Goal: Information Seeking & Learning: Learn about a topic

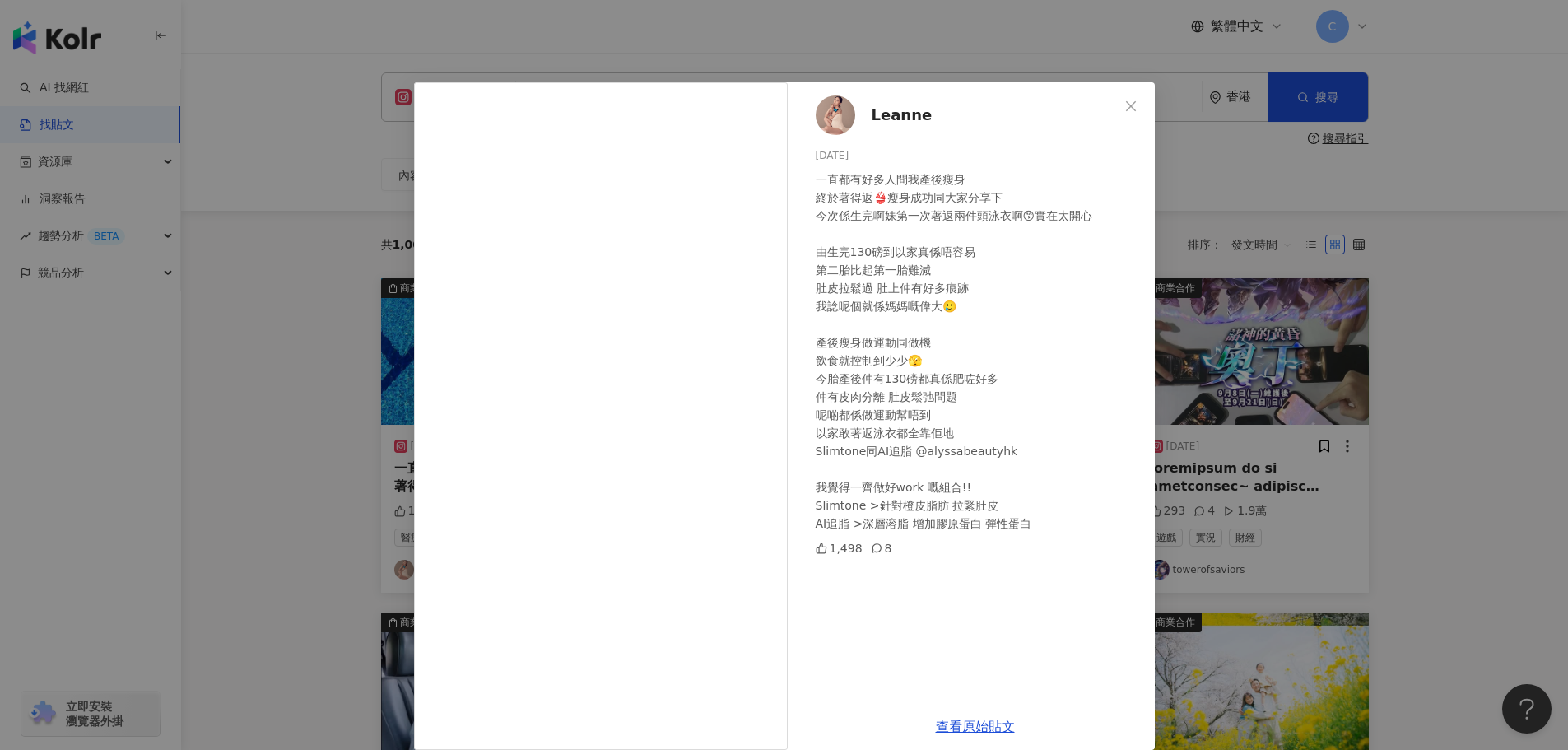
click at [1448, 47] on div "Leanne [DATE] 一直都有好多人問我產後瘦身 終於著得返👙瘦身成功同大家分享下 今次係生完啊妹第一次著返兩件頭泳衣啊😙實在太開心 由生完130磅到以…" at bounding box center [784, 375] width 1568 height 750
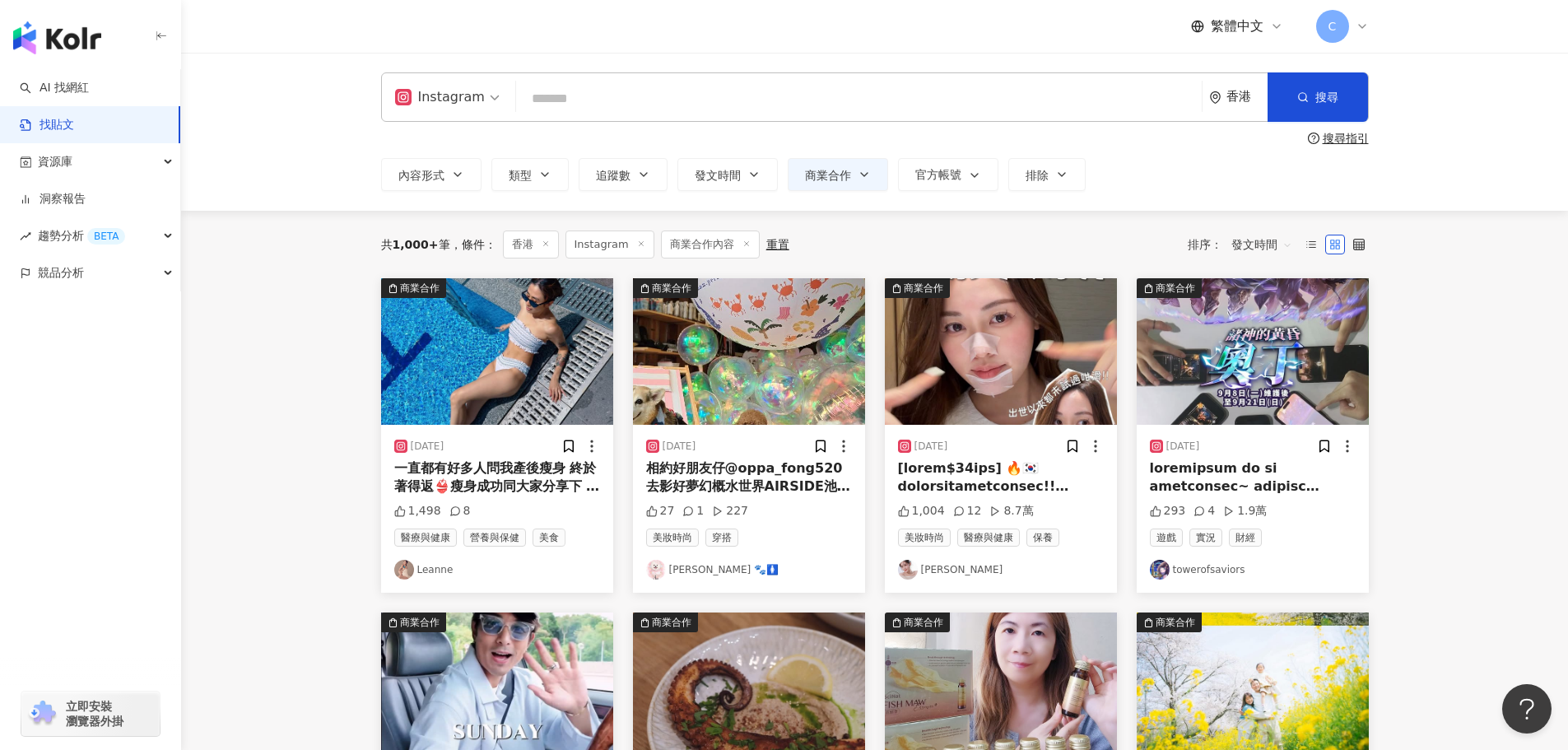
drag, startPoint x: 1450, startPoint y: 292, endPoint x: 1411, endPoint y: 298, distance: 39.5
click at [1443, 292] on main "Instagram 香港 搜尋 searchOperator 插入語法 完全符合 "" 聯集 OR 交集 AND 排除 - 群組 {} 搜尋指引 內容形式 類…" at bounding box center [875, 727] width 1387 height 1350
click at [726, 405] on img "button" at bounding box center [749, 351] width 232 height 147
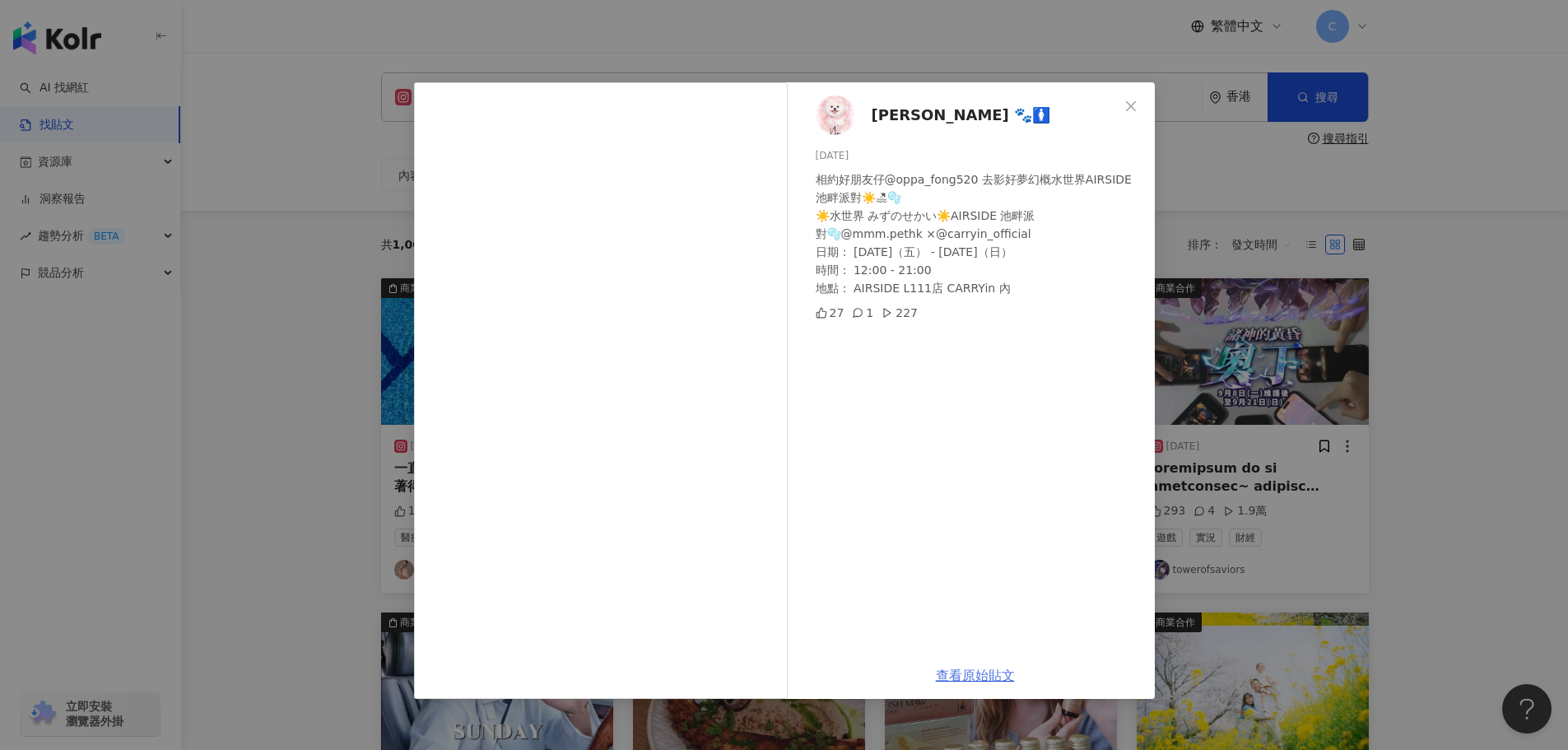
click at [967, 671] on link "查看原始貼文" at bounding box center [976, 676] width 79 height 16
click at [1373, 280] on div "Nini 🤍 妮妮 🐾🚺 2025/9/8 相約好朋友仔@oppa_fong520 去影好夢幻概水世界AIRSIDE池畔派對☀️🏖🫧 ☀️水世界 みずのせかい…" at bounding box center [784, 375] width 1568 height 750
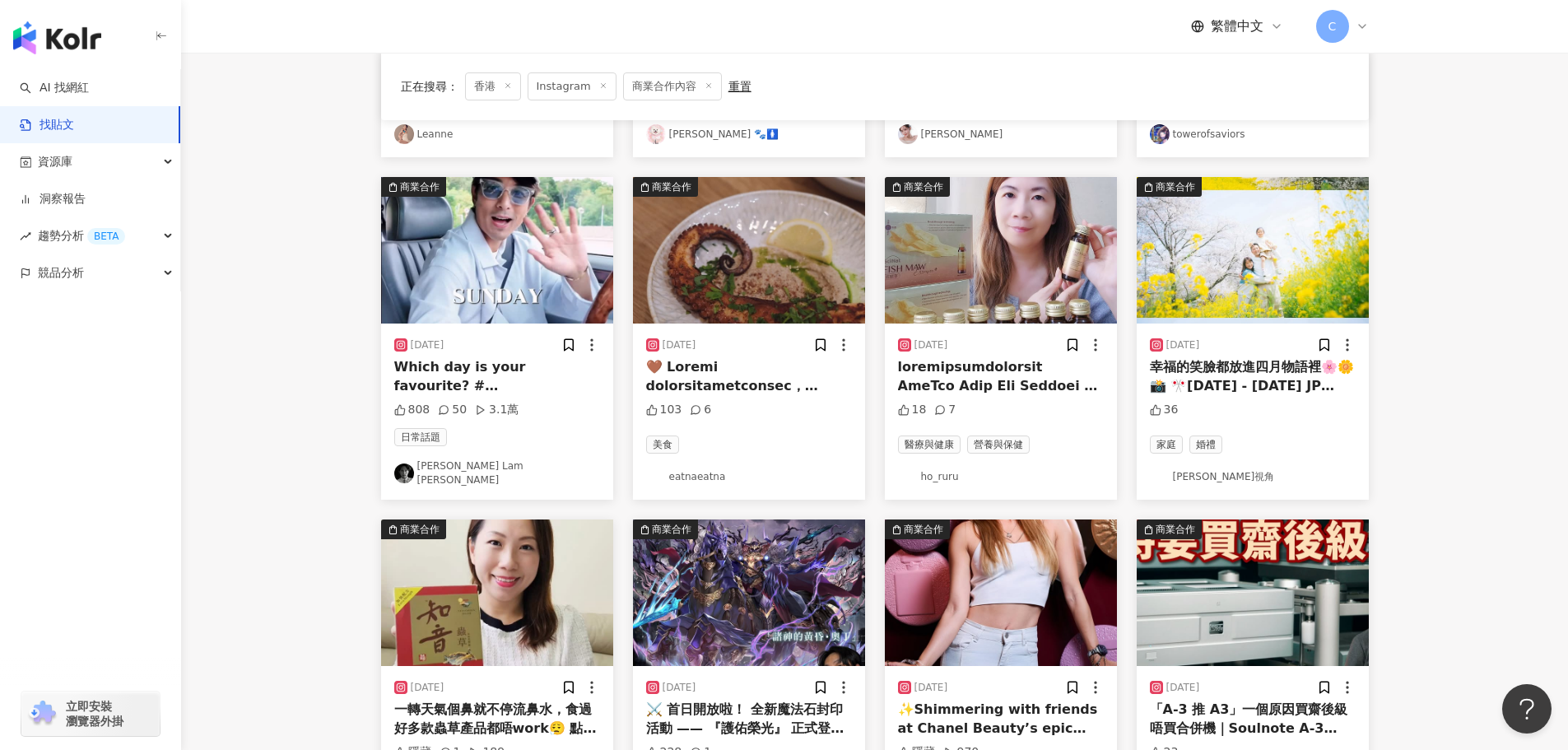
scroll to position [659, 0]
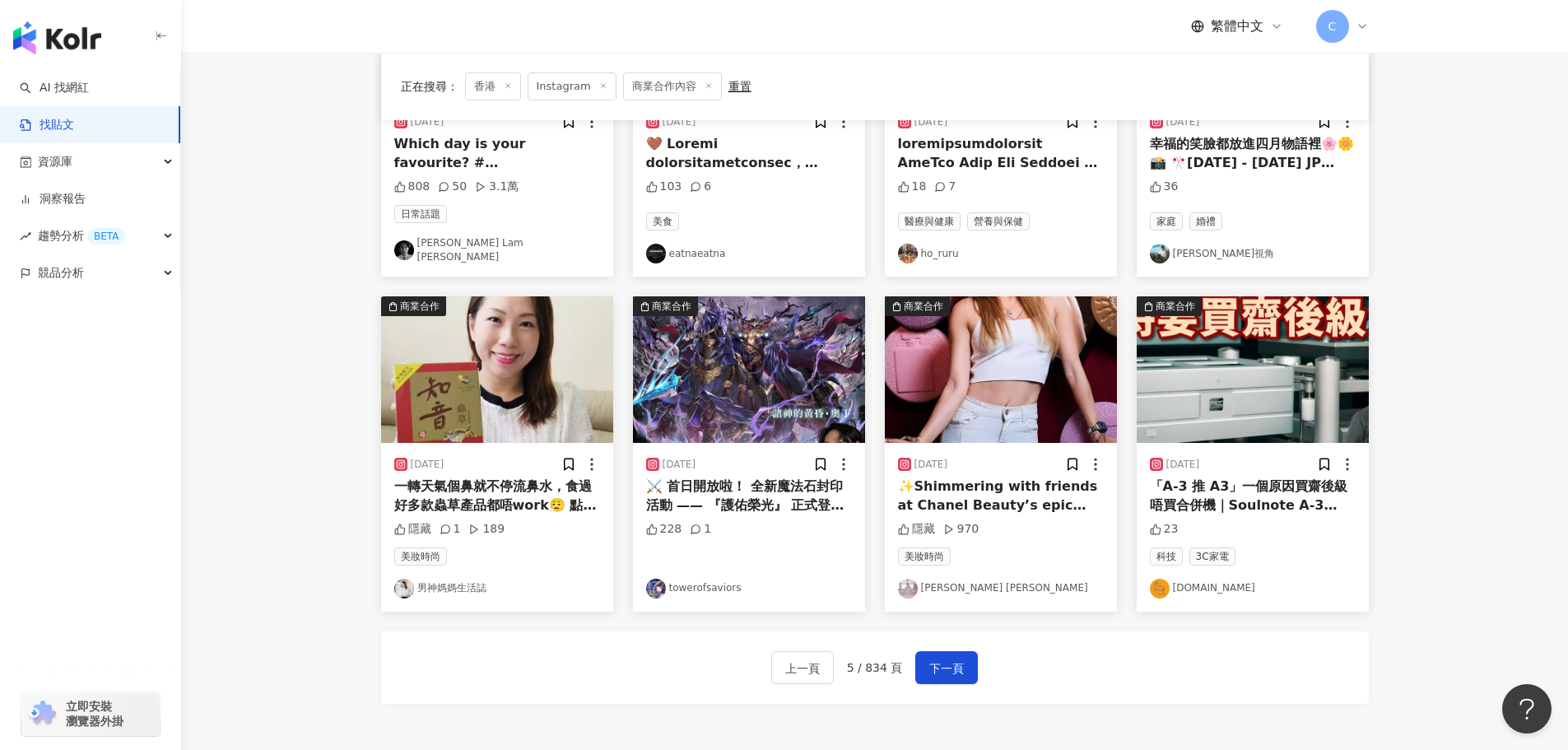
click at [1017, 413] on img "button" at bounding box center [1001, 370] width 232 height 147
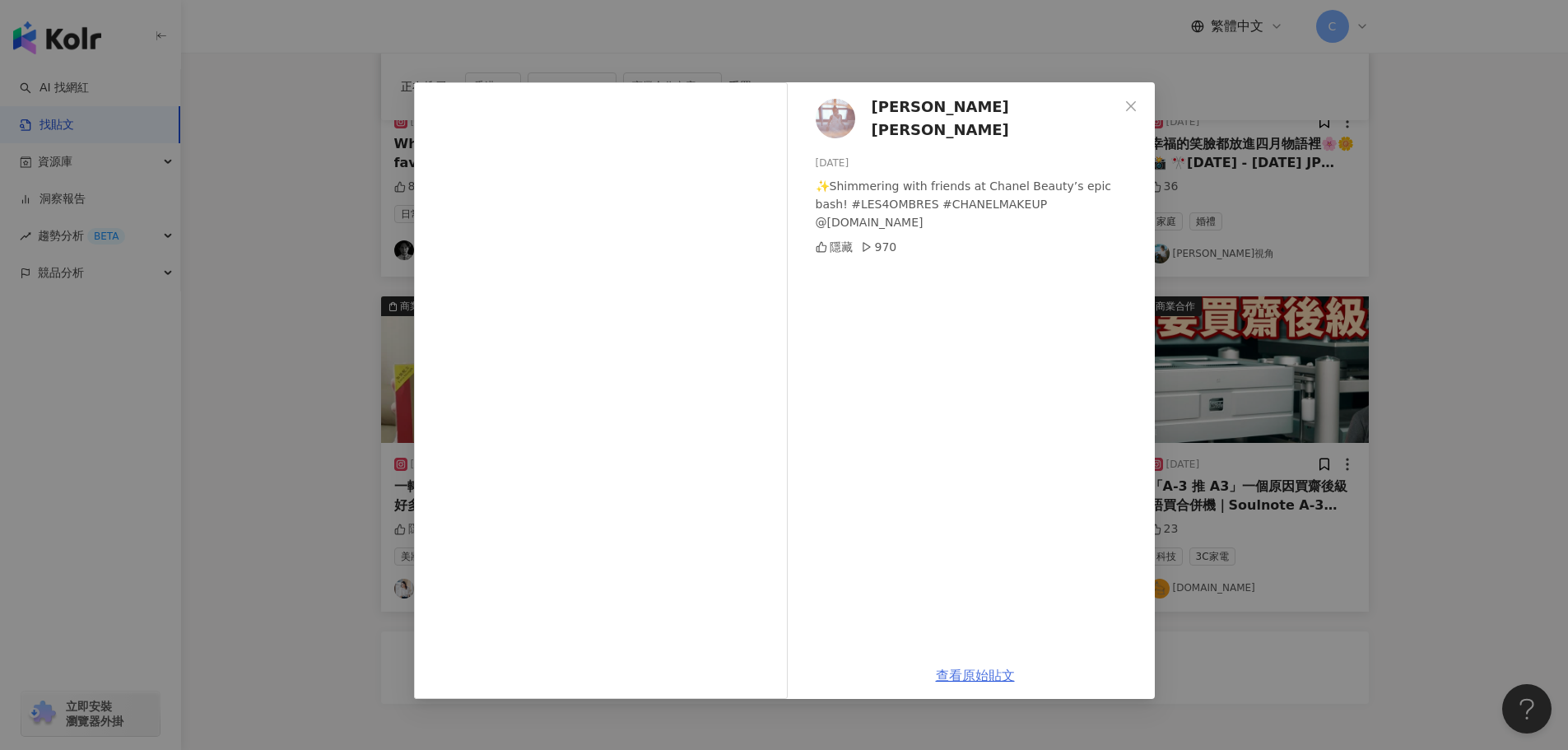
click at [987, 676] on link "查看原始貼文" at bounding box center [976, 676] width 79 height 16
click at [1386, 443] on div "Yuki Fong 方惠盈 yingying 2025/9/8 ✨Shimmering with friends at Chanel Beauty’s epi…" at bounding box center [784, 375] width 1568 height 750
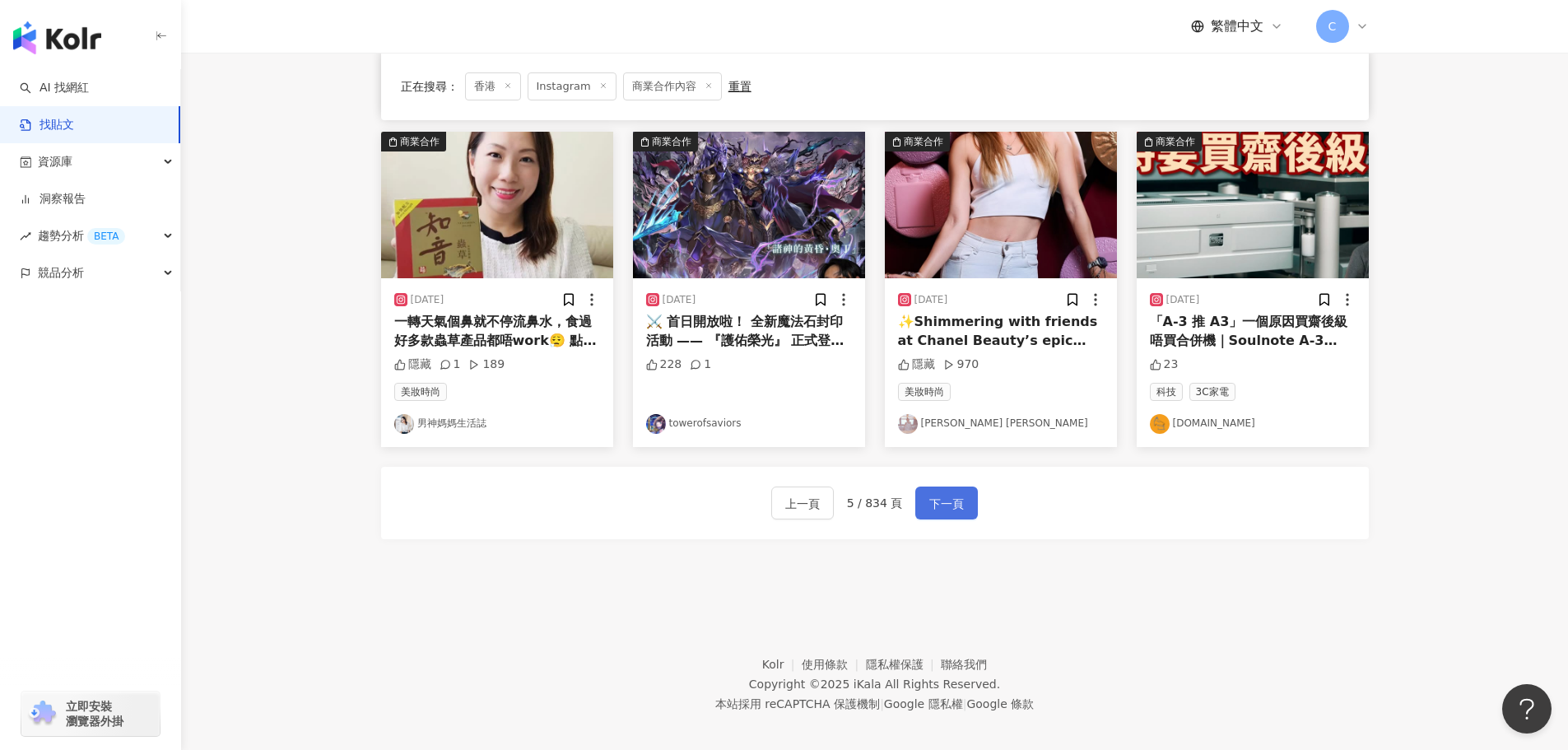
click at [953, 494] on span "下一頁" at bounding box center [947, 504] width 35 height 20
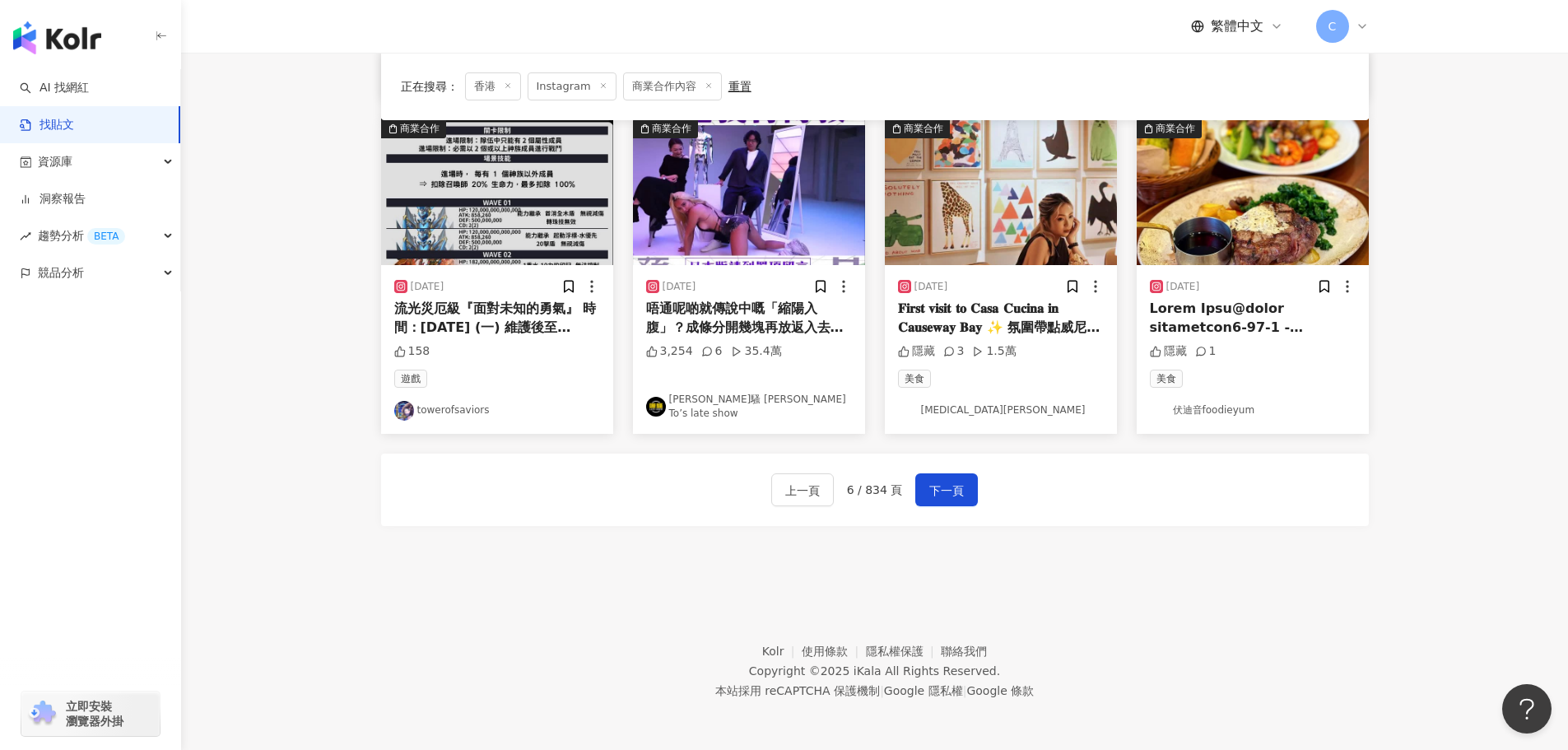
scroll to position [831, 0]
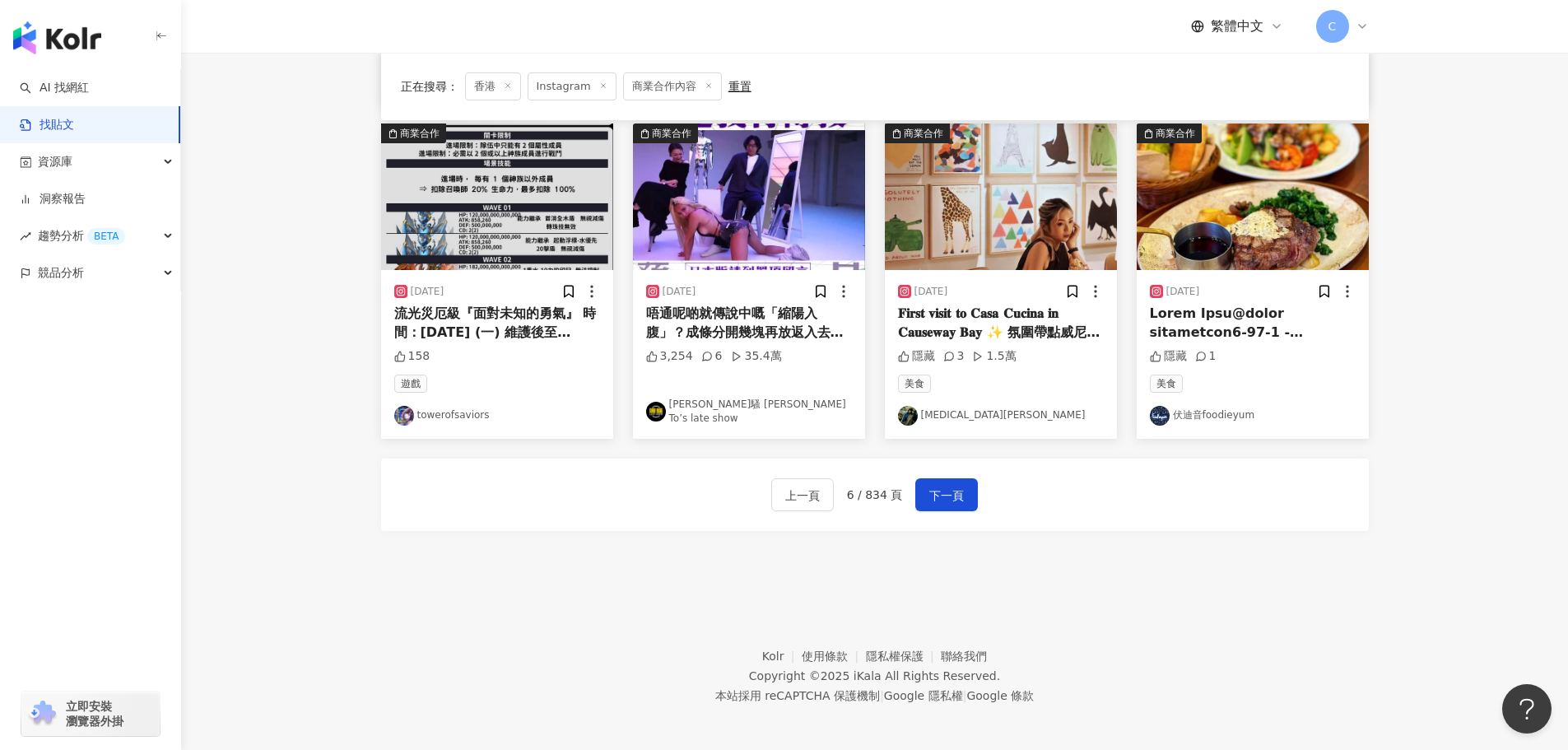
click at [1291, 305] on div at bounding box center [1252, 322] width 205 height 37
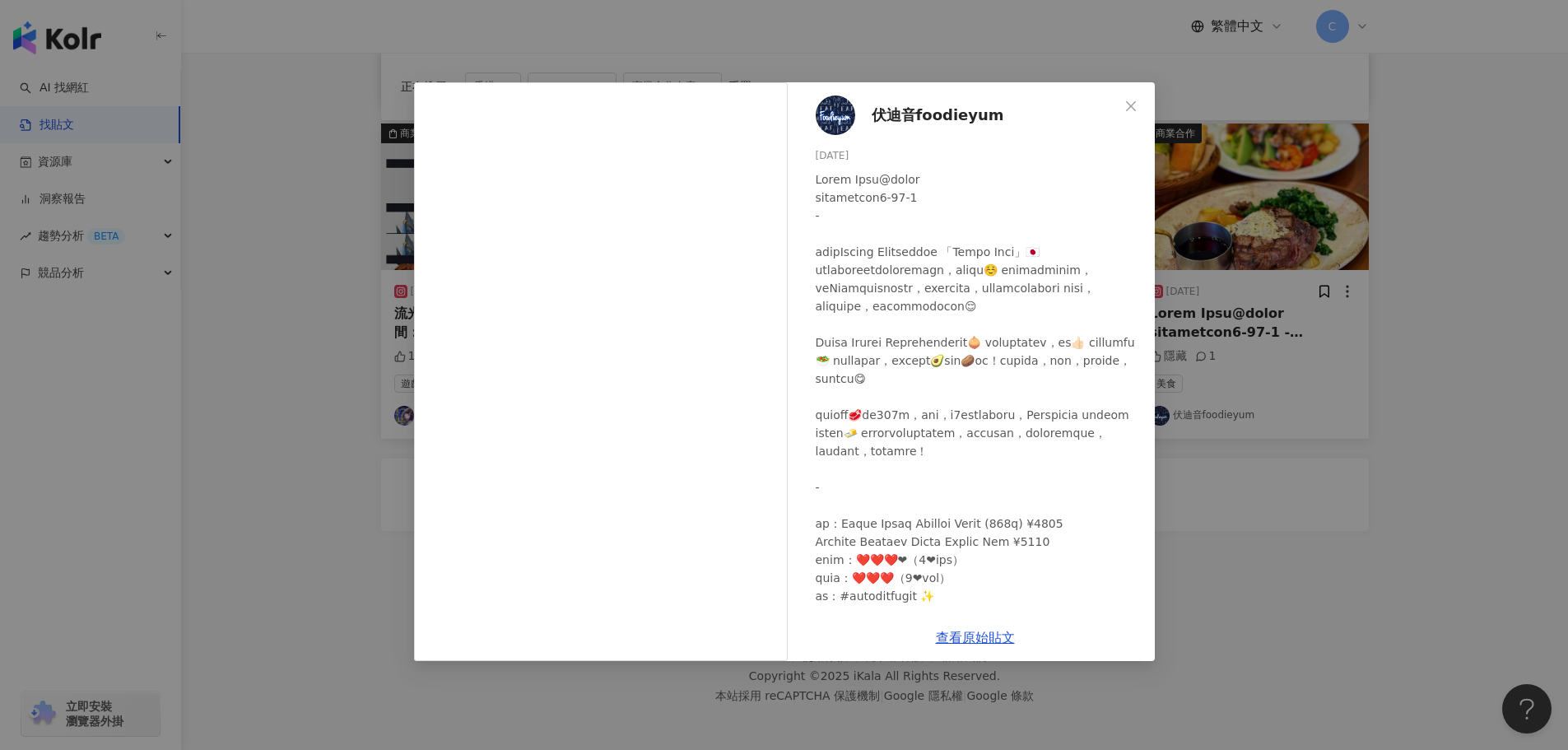
click at [1538, 273] on div "伏迪音foodieyum 2025/9/8 隱藏 1 查看原始貼文" at bounding box center [784, 375] width 1568 height 750
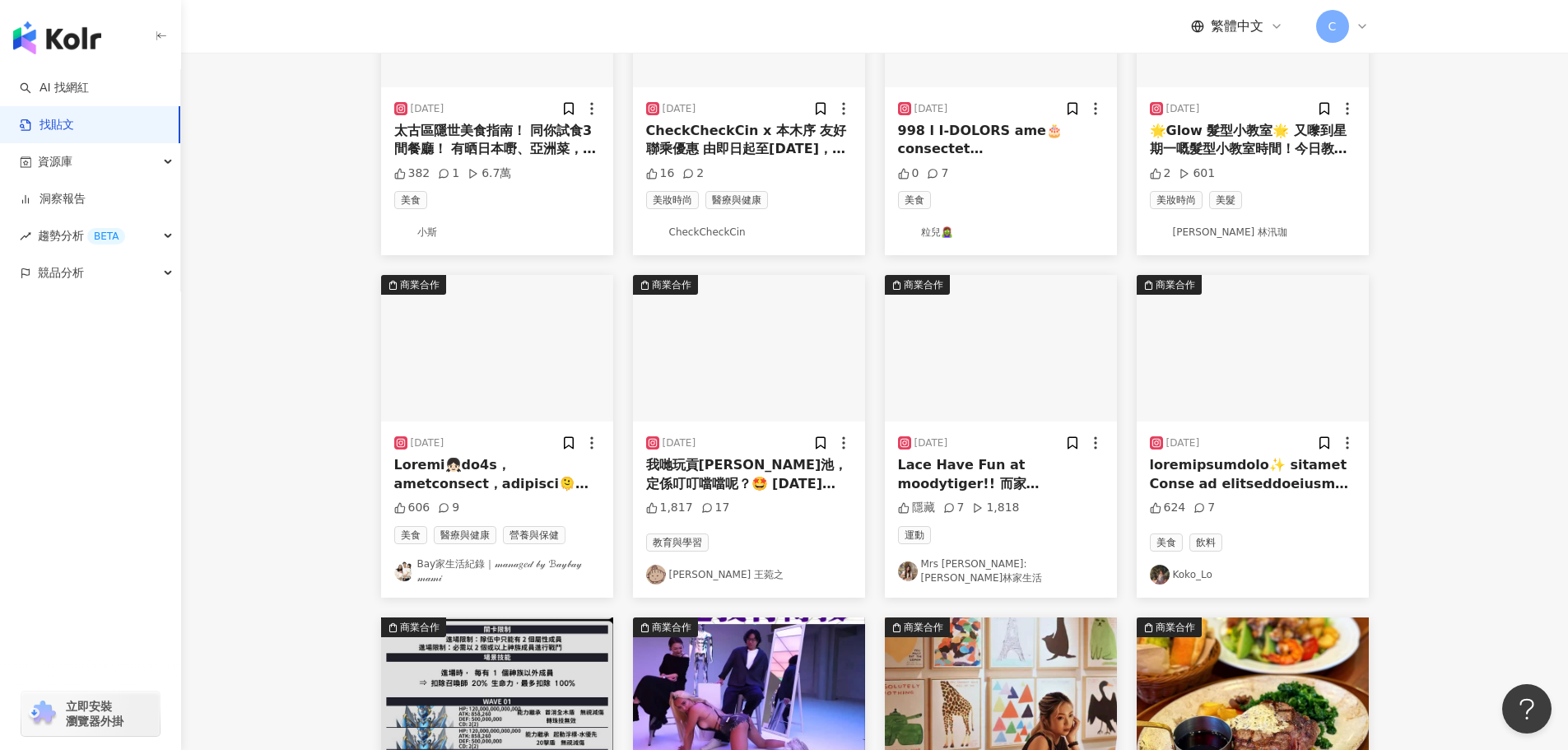
scroll to position [0, 0]
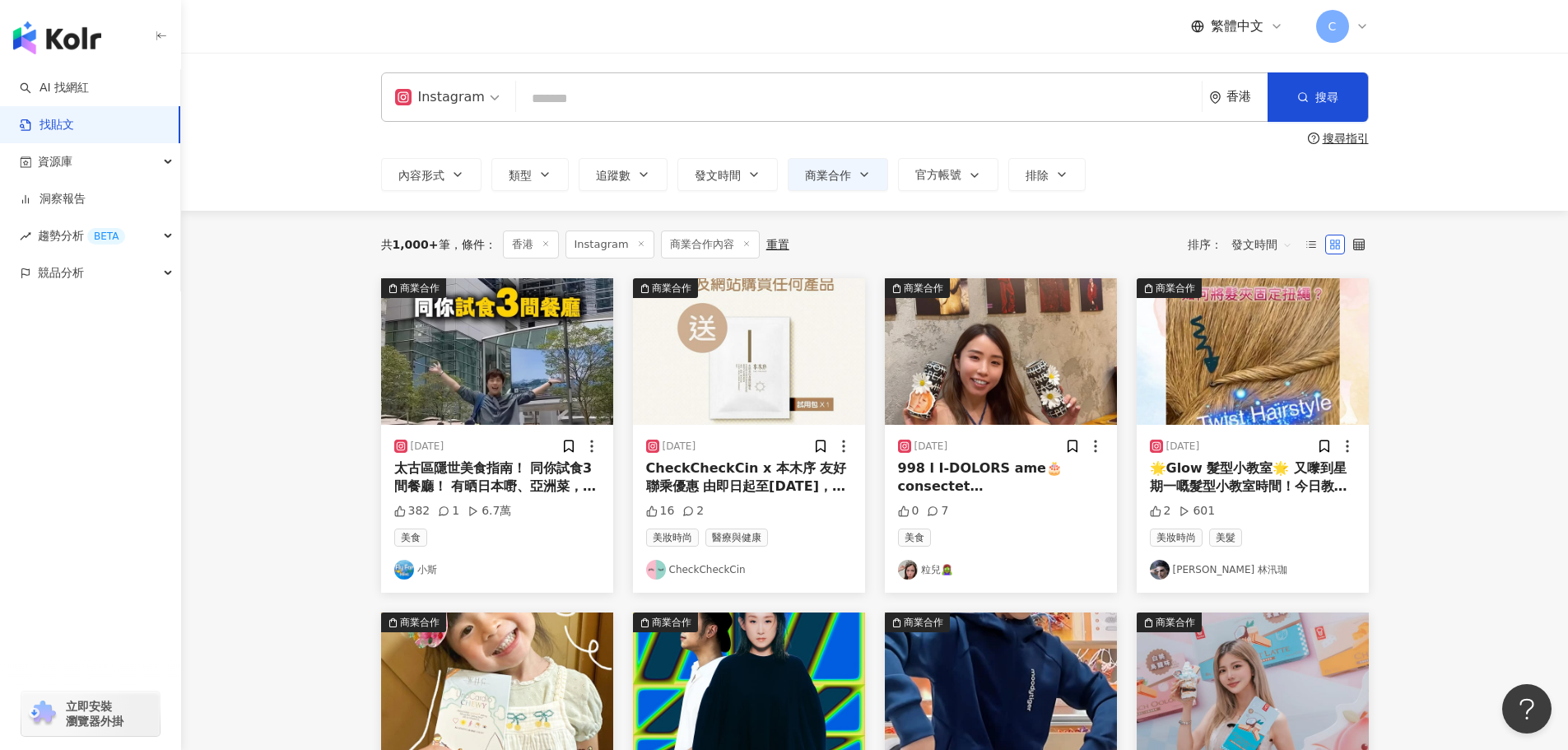
click at [427, 348] on img "button" at bounding box center [497, 351] width 232 height 147
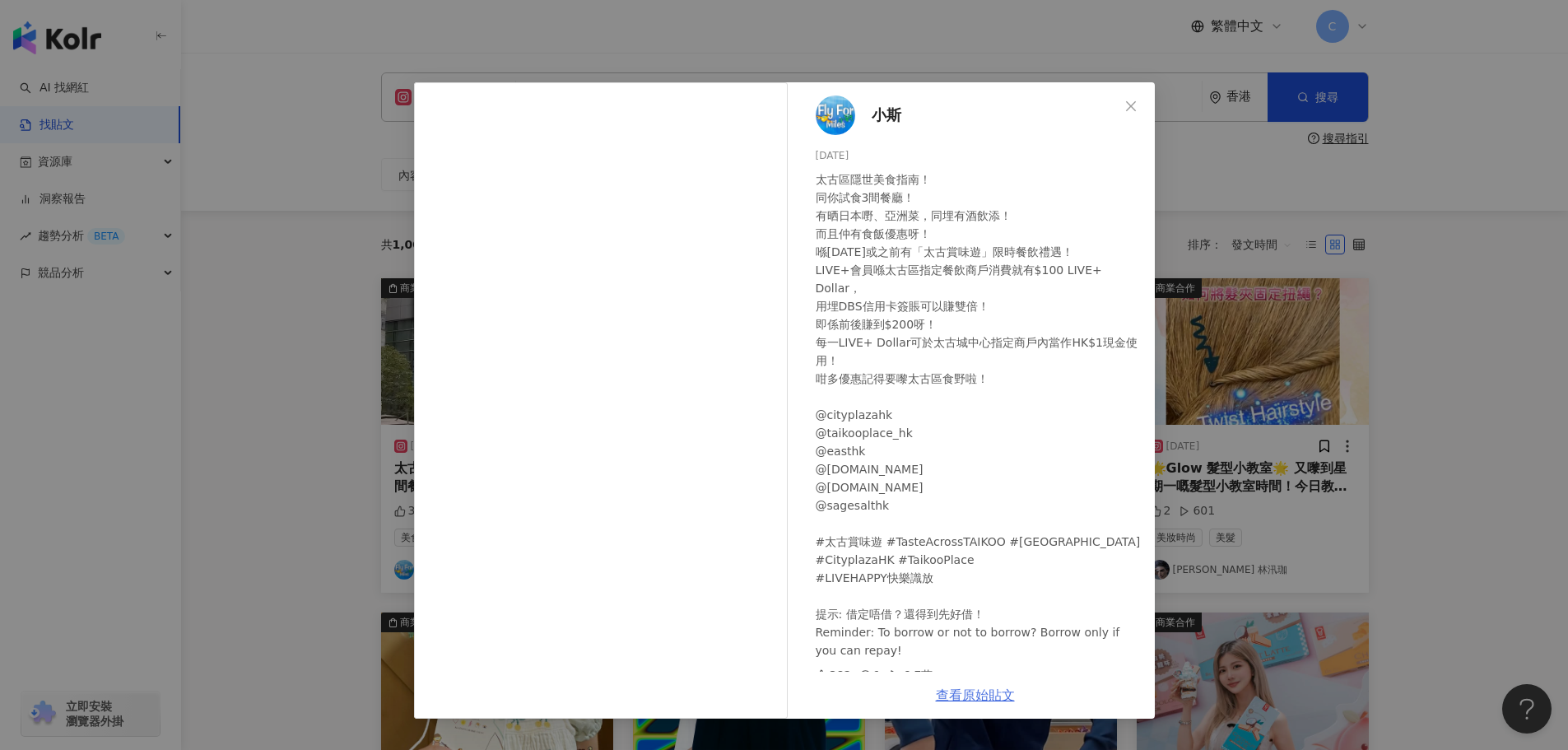
click at [975, 697] on link "查看原始貼文" at bounding box center [976, 695] width 79 height 16
click at [1359, 313] on div "小斯 2025/9/8 太古區隱世美食指南！ 同你試食3間餐廳！ 有晒日本嘢、亞洲菜，同埋有酒飲添！ 而且仲有食飯優惠呀！ 喺9月30日或之前有「太古賞味遊」…" at bounding box center [784, 375] width 1568 height 750
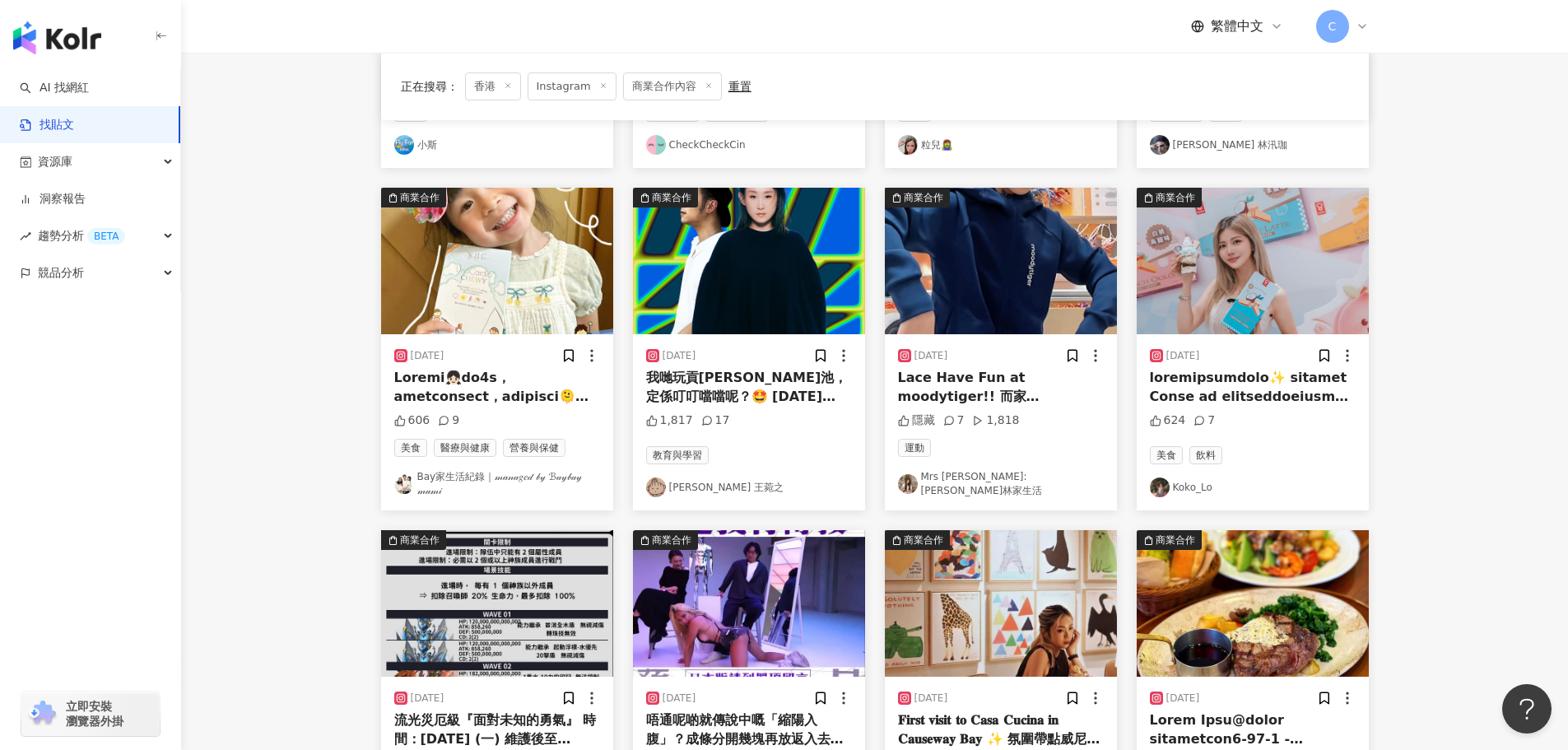
scroll to position [494, 0]
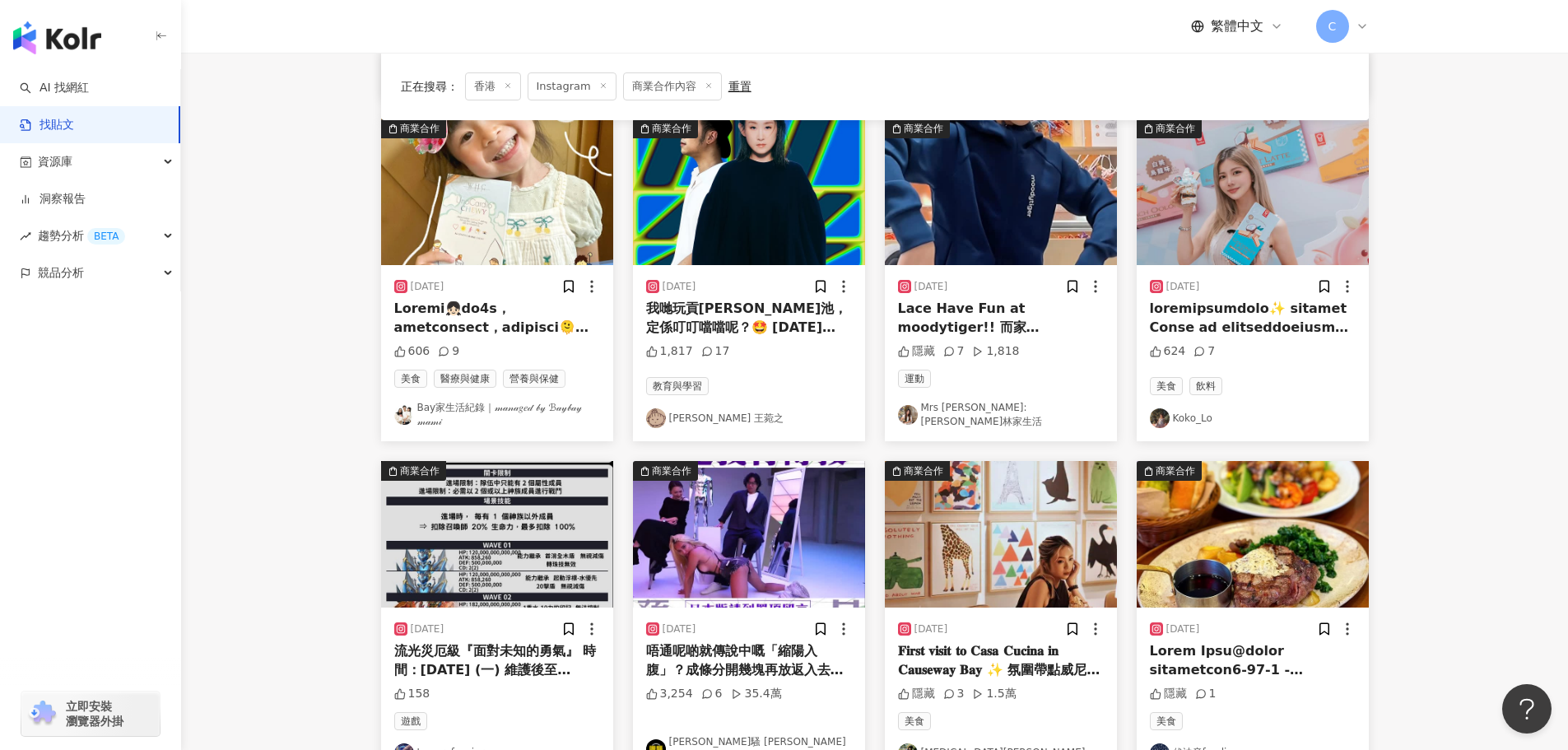
click at [946, 261] on img "button" at bounding box center [1001, 191] width 232 height 147
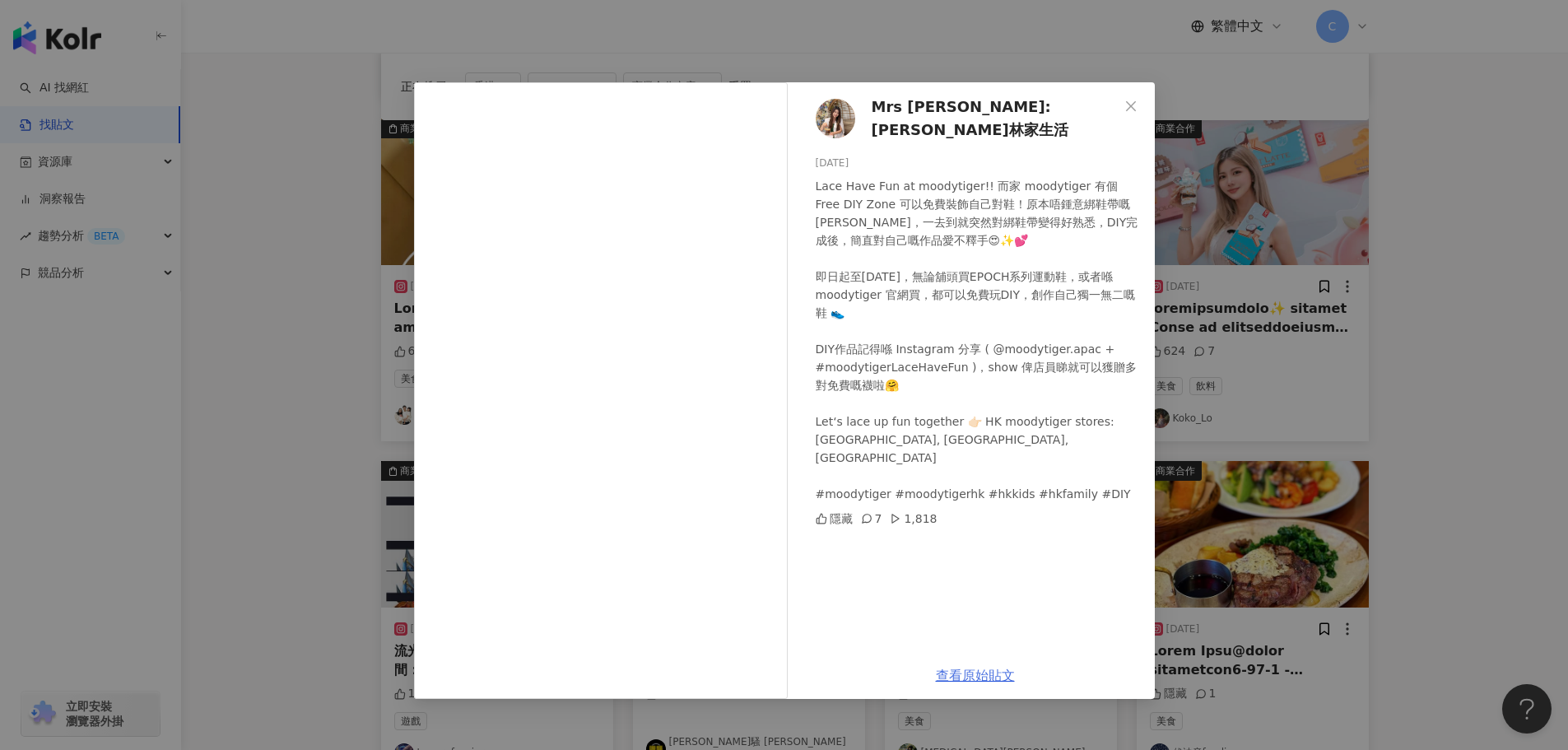
click at [983, 679] on link "查看原始貼文" at bounding box center [976, 676] width 79 height 16
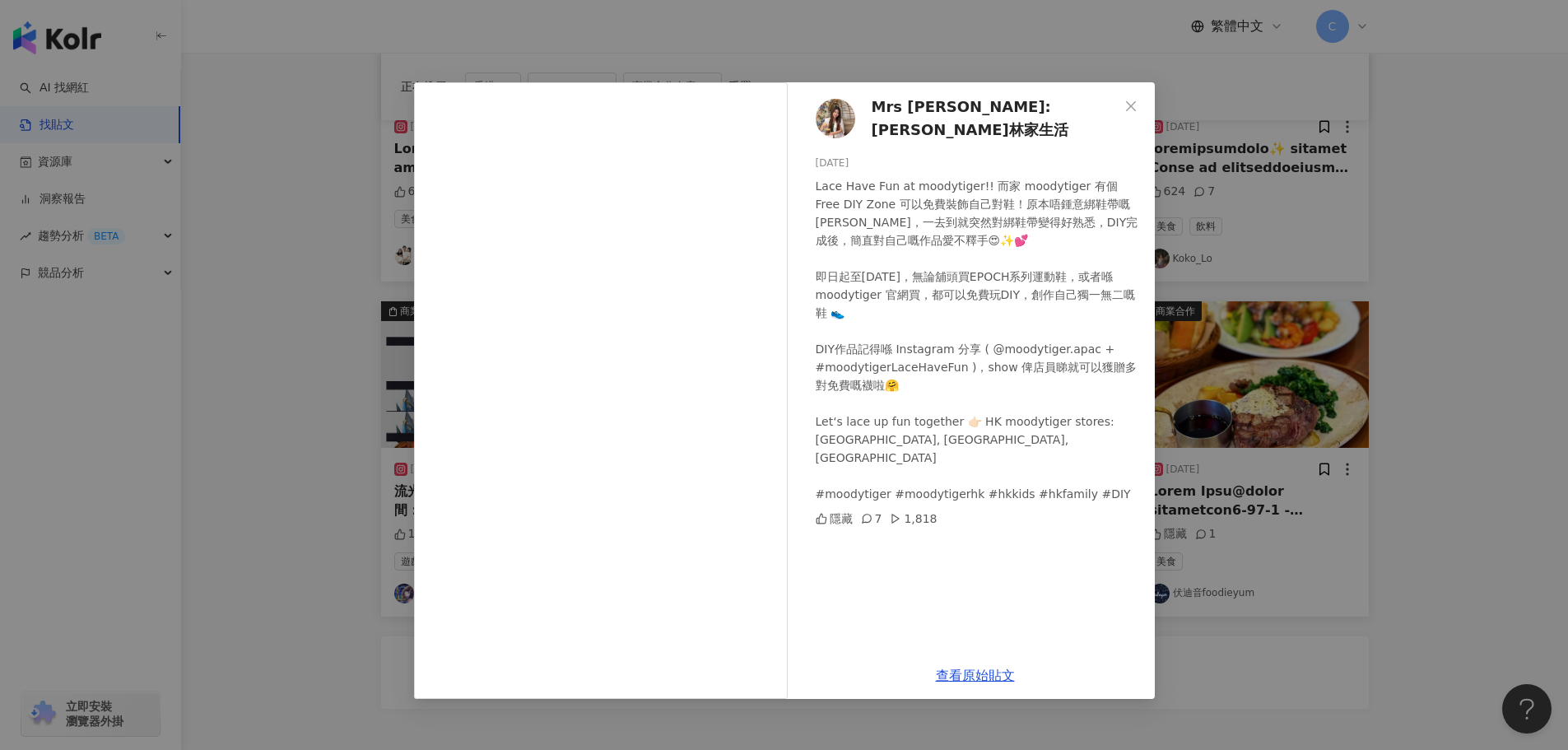
click at [1373, 152] on div "Mrs Co:Lam 凱林家生活 2025/9/8 Lace Have Fun at moodytiger!! 而家 moodytiger 有個 Free D…" at bounding box center [784, 375] width 1568 height 750
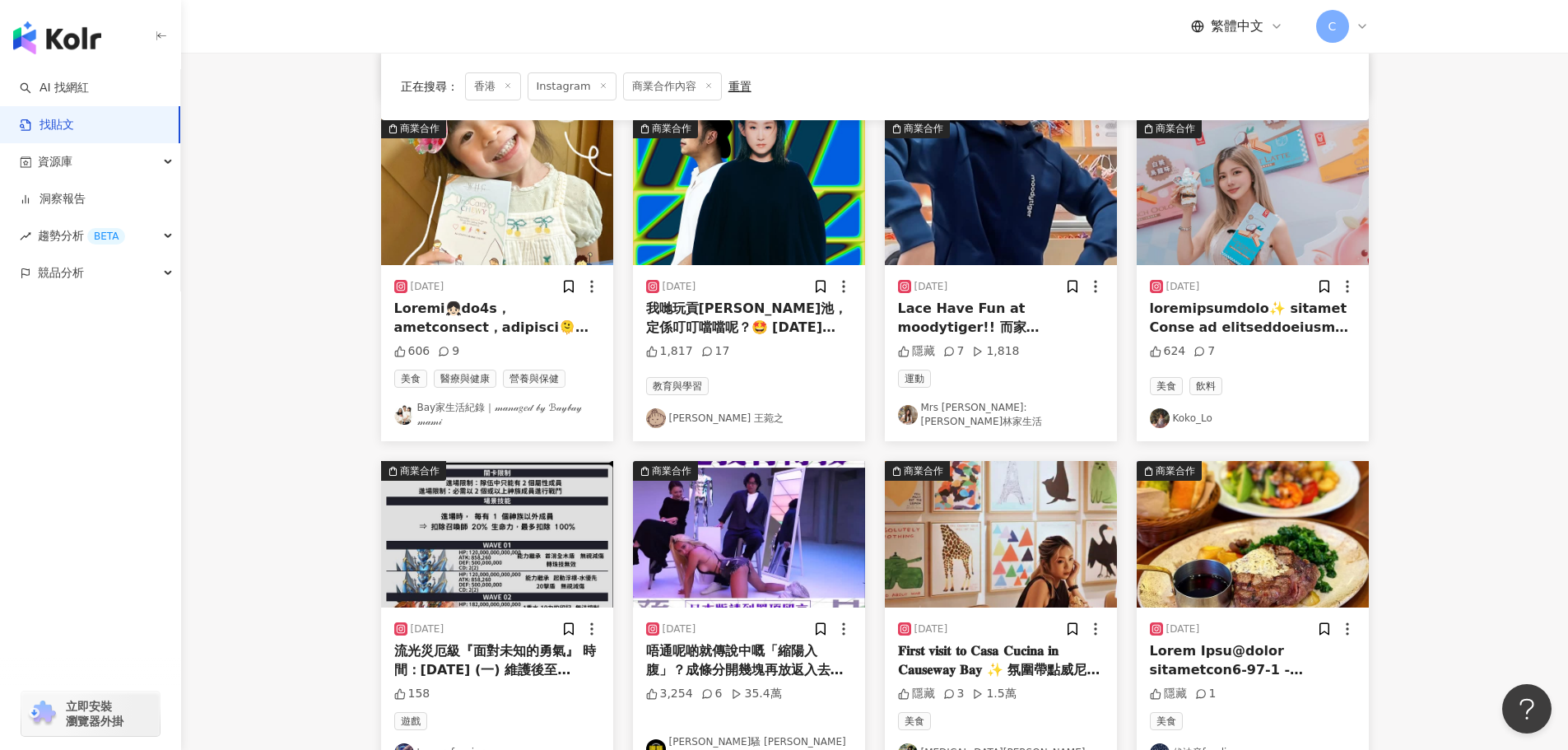
click at [1023, 482] on img "button" at bounding box center [1001, 535] width 232 height 147
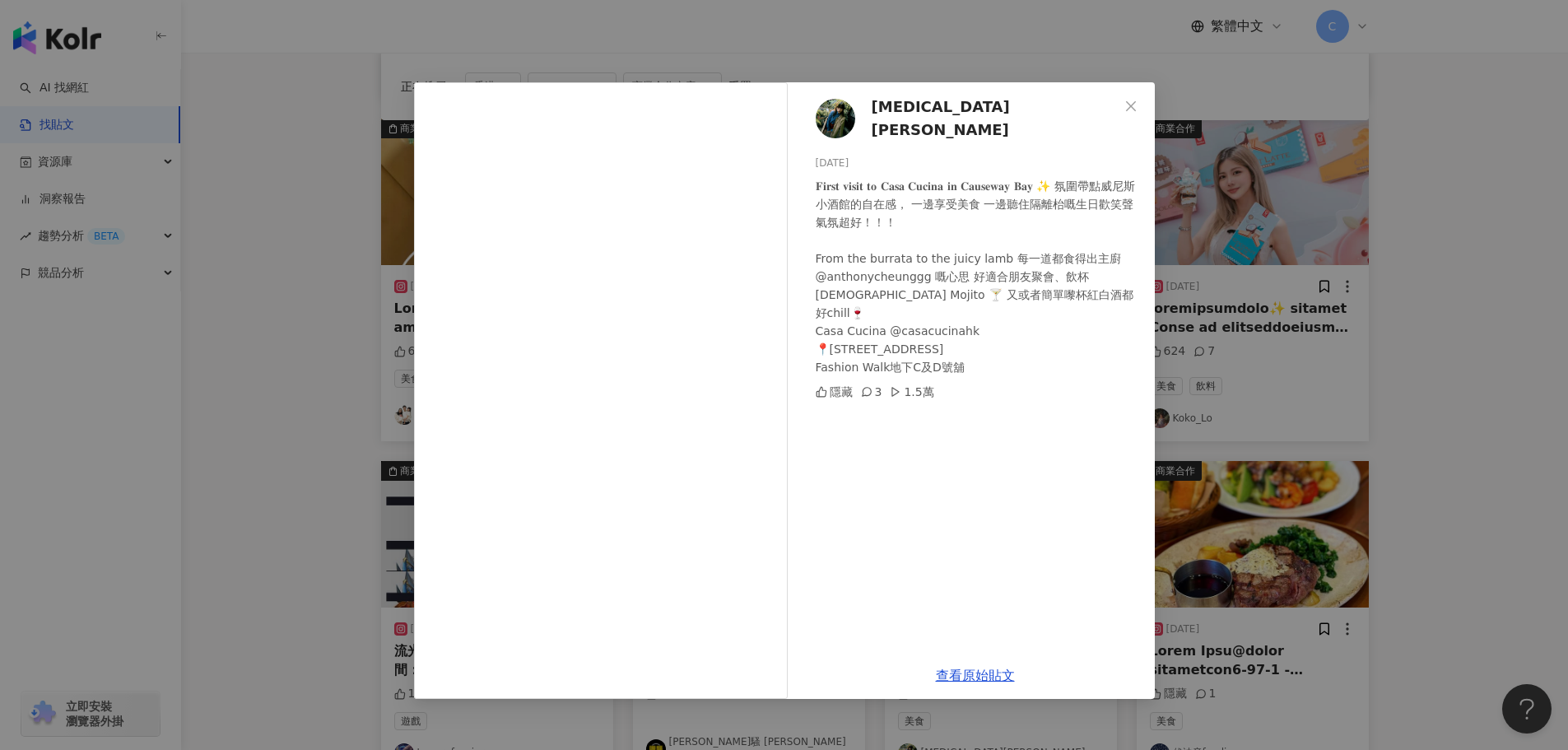
click at [902, 106] on span "[MEDICAL_DATA][PERSON_NAME]" at bounding box center [995, 118] width 247 height 47
click at [1384, 206] on div "Cathine Chan 2025/9/8 𝐅𝐢𝐫𝐬𝐭 𝐯𝐢𝐬𝐢𝐭 𝐭𝐨 𝐂𝐚𝐬𝐚 𝐂𝐮𝐜𝐢𝐧𝐚 𝐢𝐧 𝐂𝐚𝐮𝐬𝐞𝐰𝐚𝐲 𝐁𝐚𝐲 ✨ 氛圍帶點威尼斯小酒館的自…" at bounding box center [784, 375] width 1568 height 750
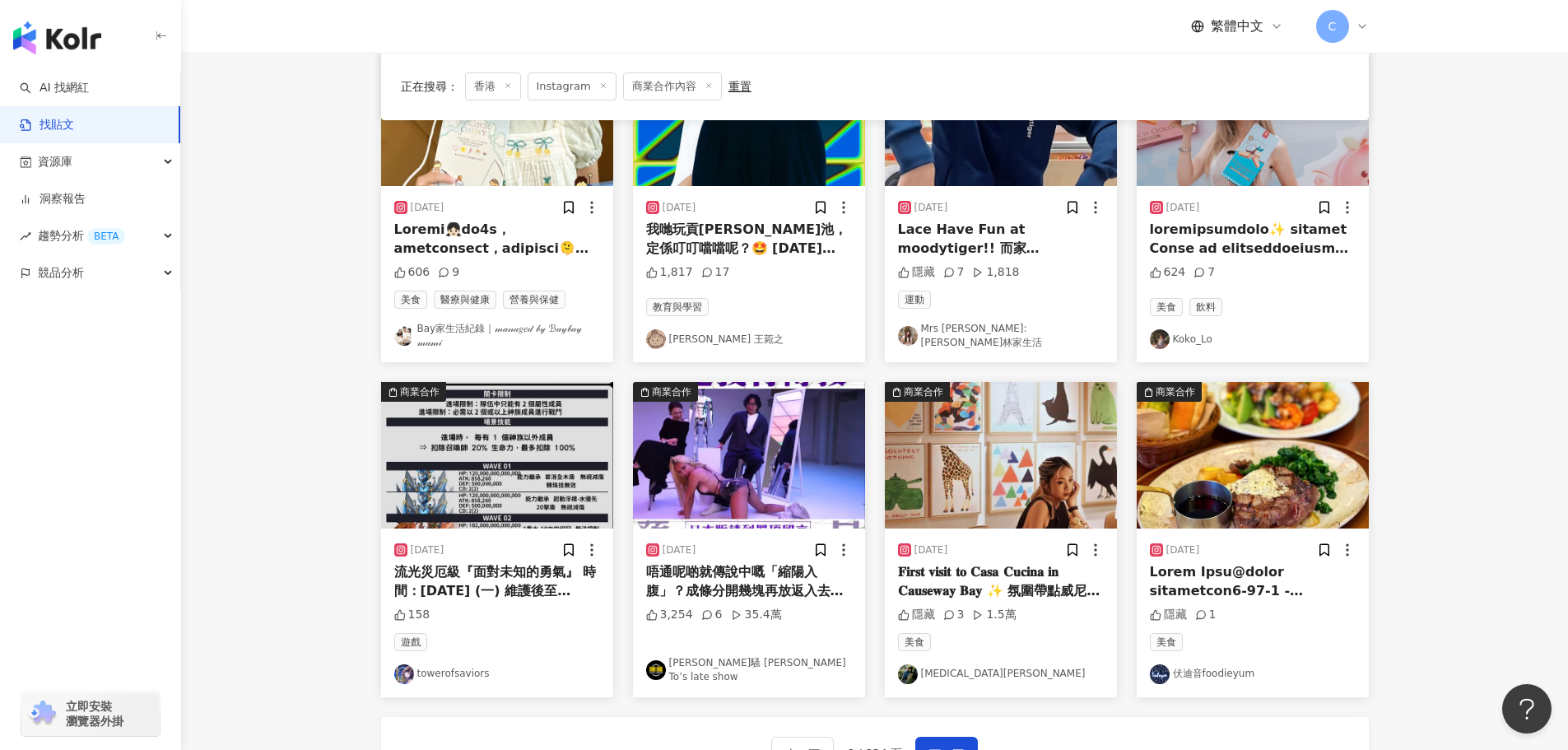
scroll to position [836, 0]
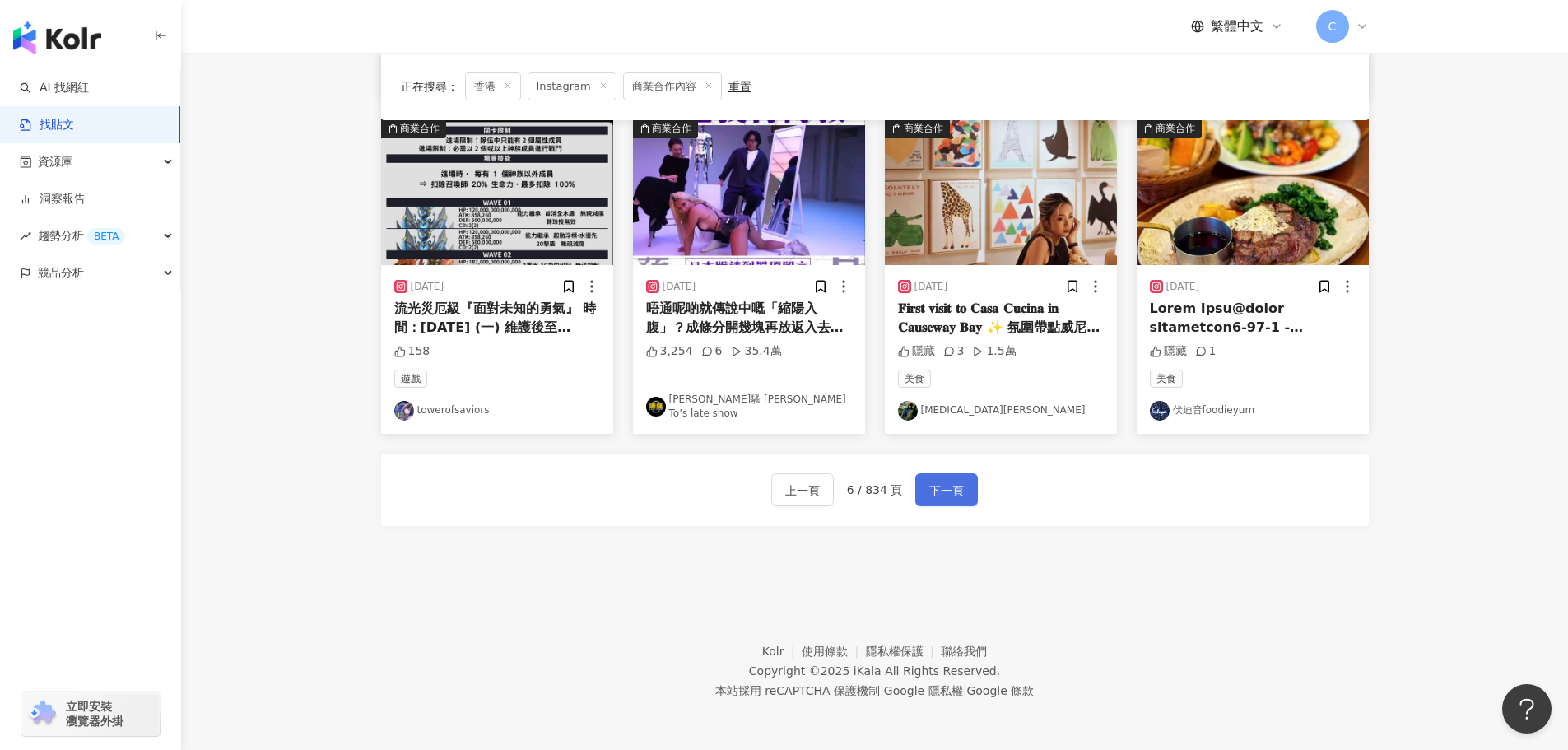
click at [948, 491] on span "下一頁" at bounding box center [947, 490] width 35 height 20
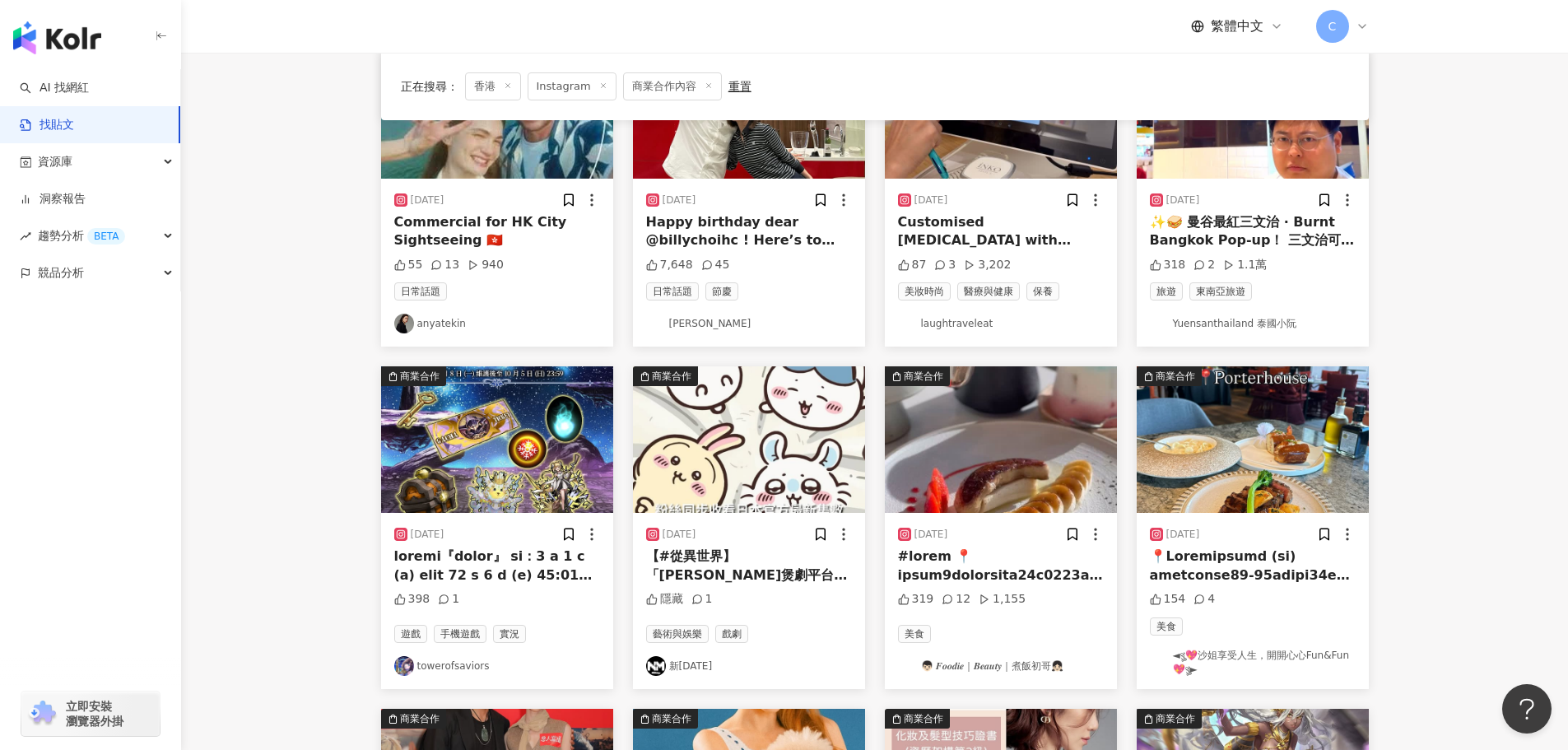
scroll to position [0, 0]
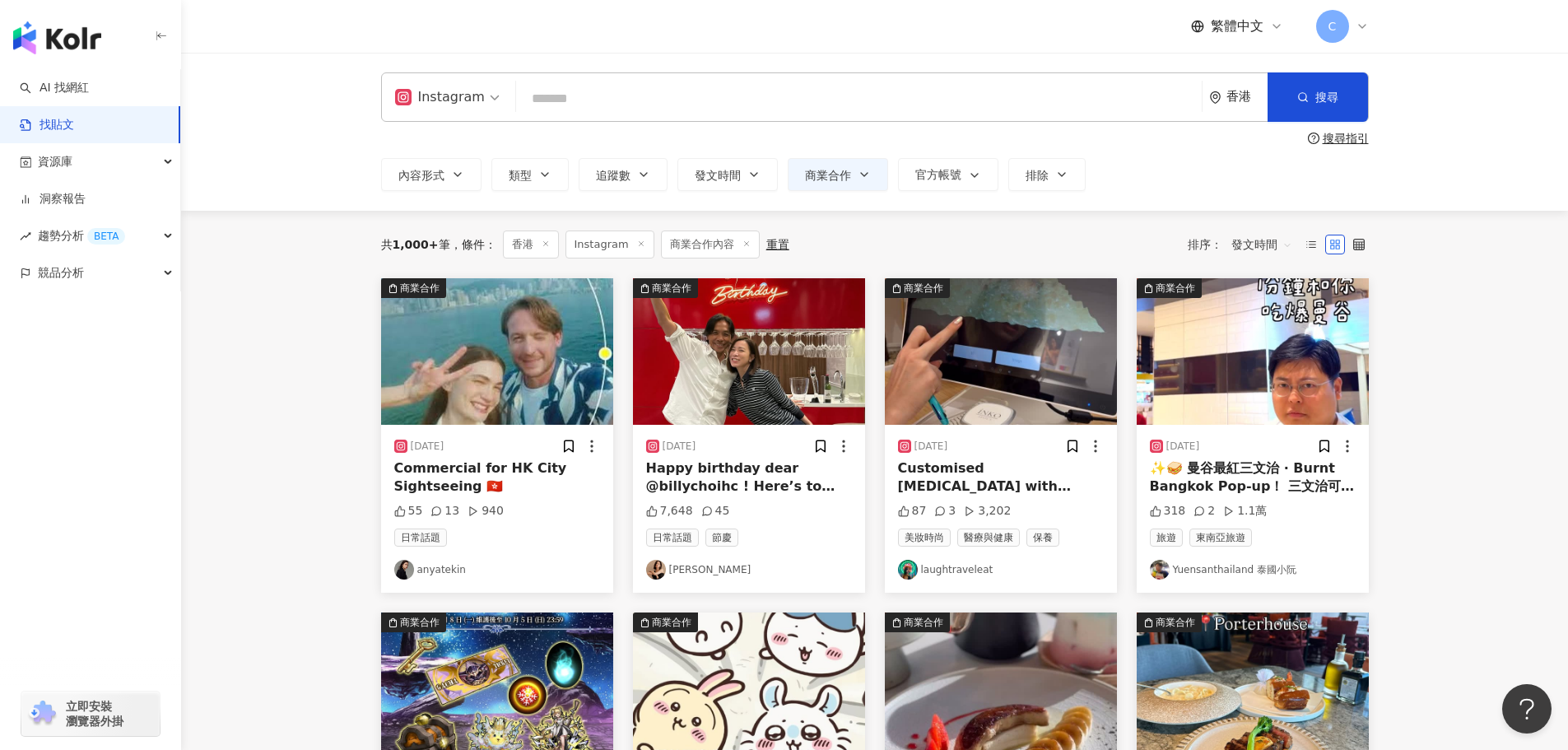
click at [515, 315] on img "button" at bounding box center [497, 351] width 232 height 147
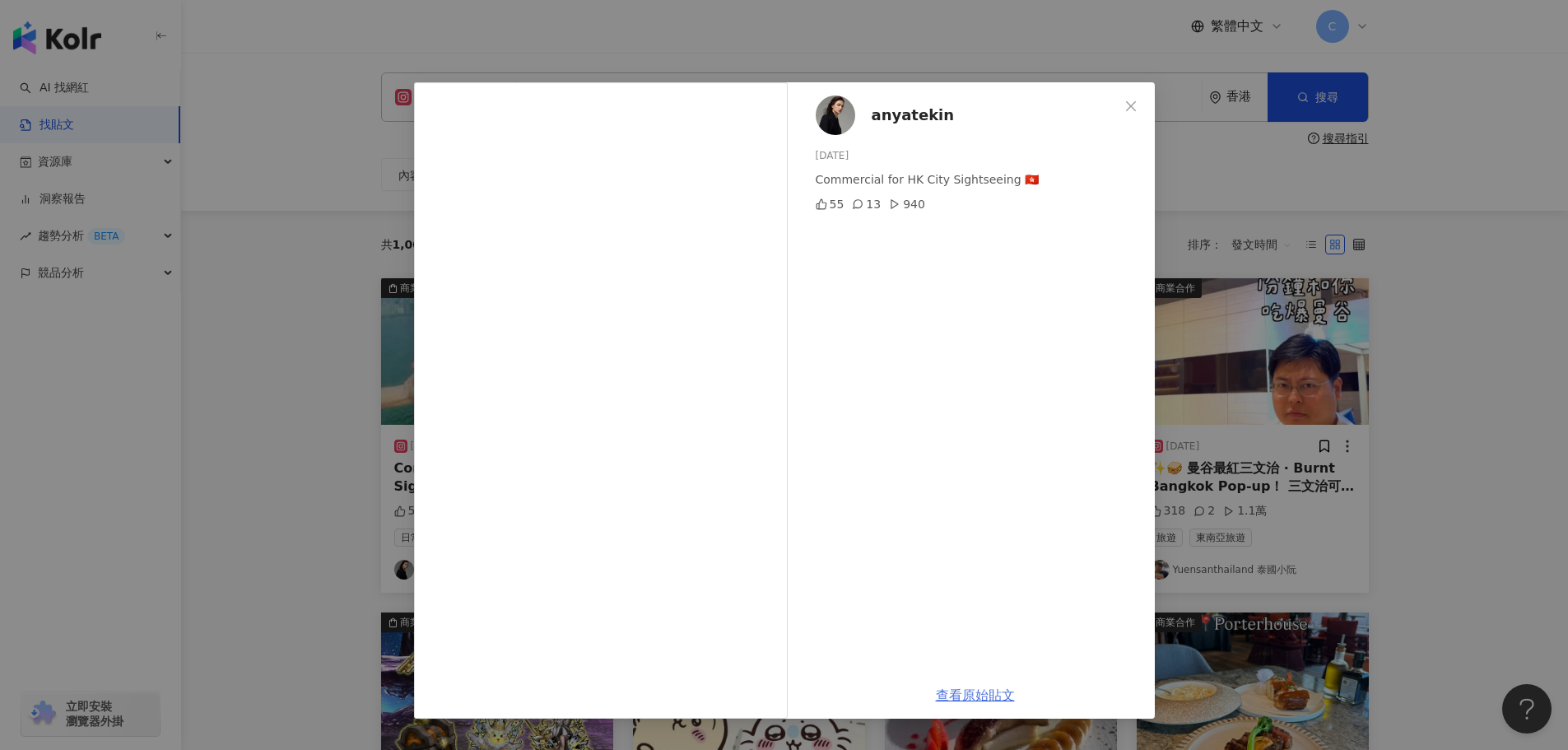
click at [987, 702] on link "查看原始貼文" at bounding box center [976, 695] width 79 height 16
click at [1346, 261] on div "anyatekin 2025/9/8 Commercial for HK City Sightseeing 🇭🇰 55 13 940 查看原始貼文" at bounding box center [784, 375] width 1568 height 750
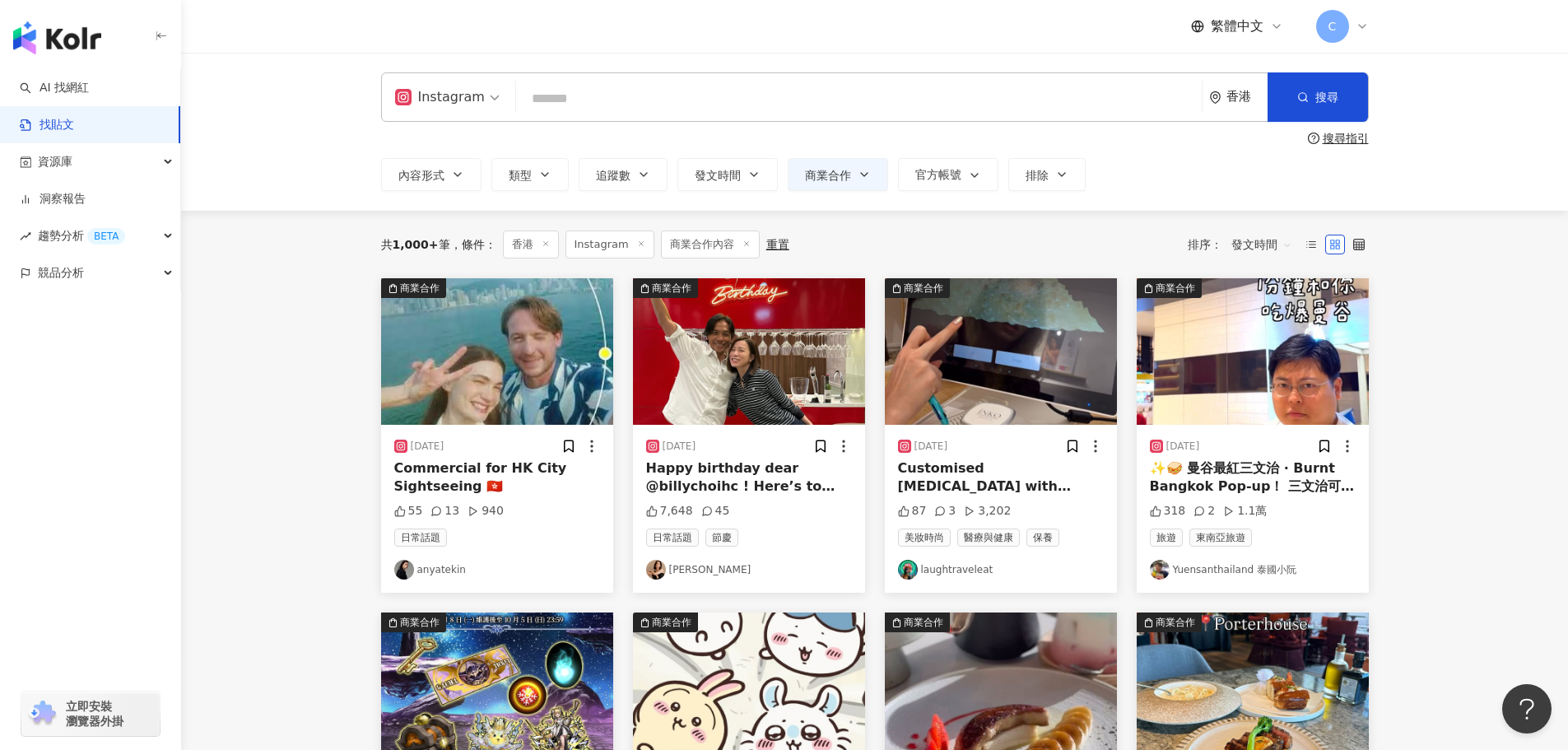
click at [1241, 374] on img "button" at bounding box center [1253, 351] width 232 height 147
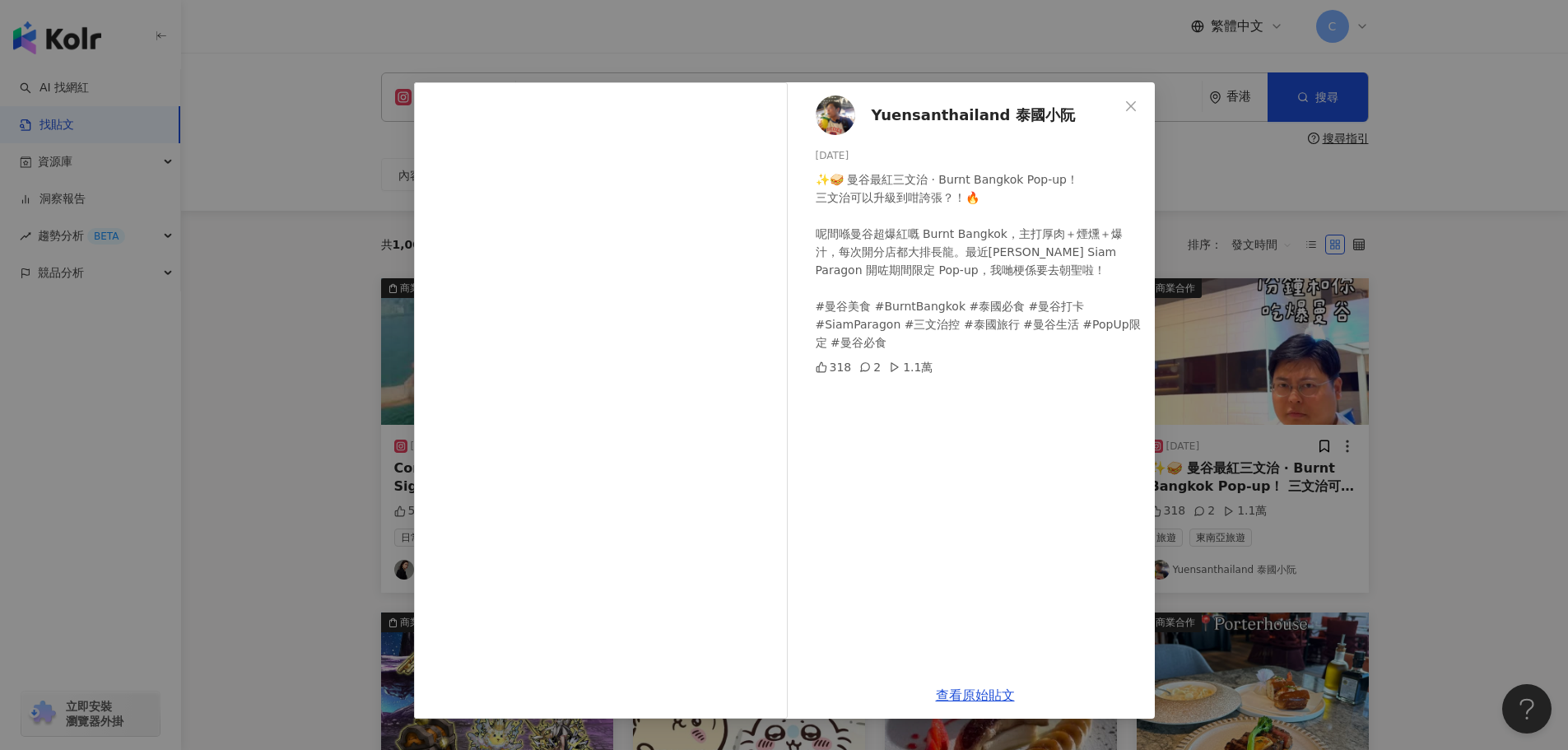
click at [1371, 385] on div "Yuensanthailand 泰國小阮 2025/9/8 ✨🥪 曼谷最紅三文治 · Burnt Bangkok Pop-up！ 三文治可以升級到咁誇張？！🔥…" at bounding box center [784, 375] width 1568 height 750
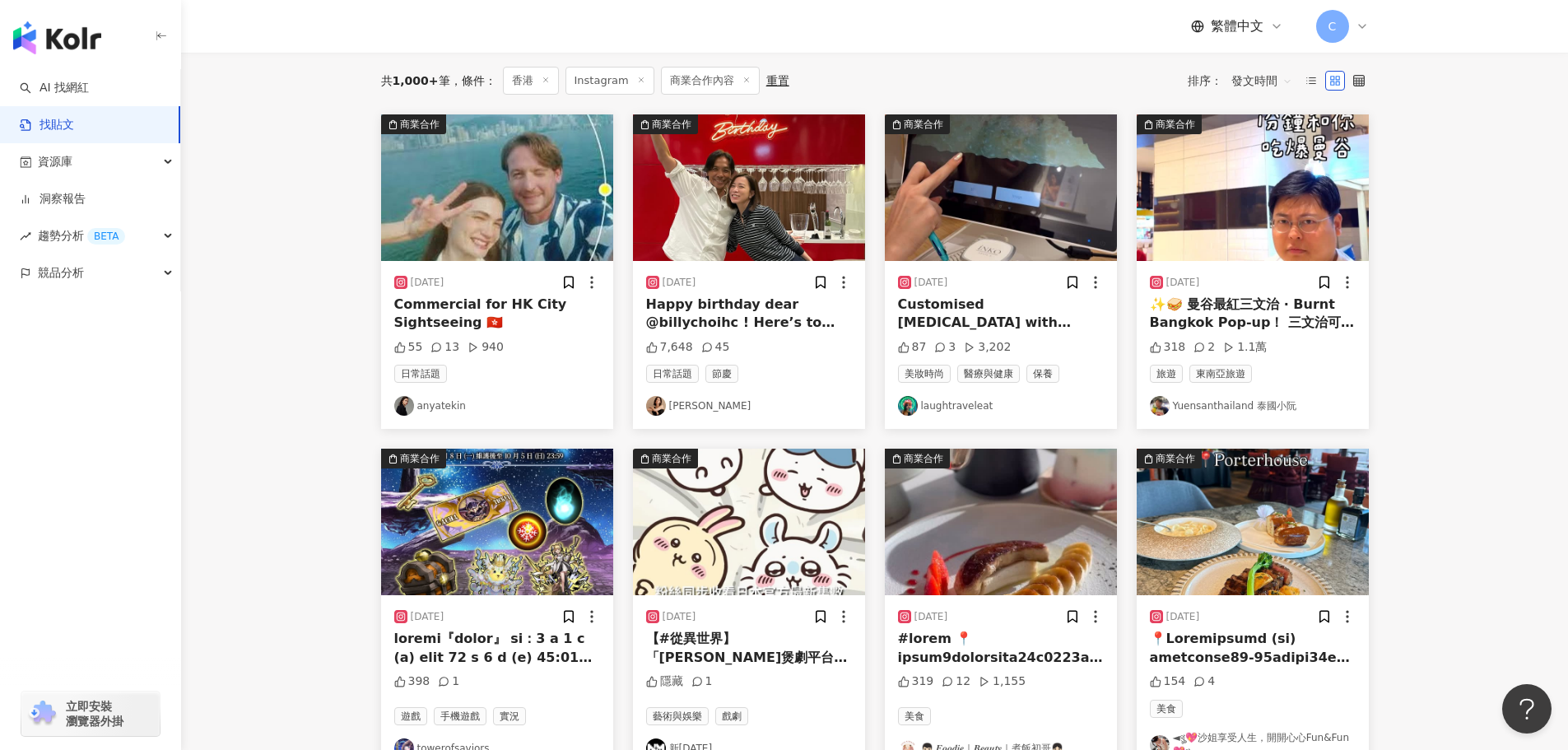
scroll to position [165, 0]
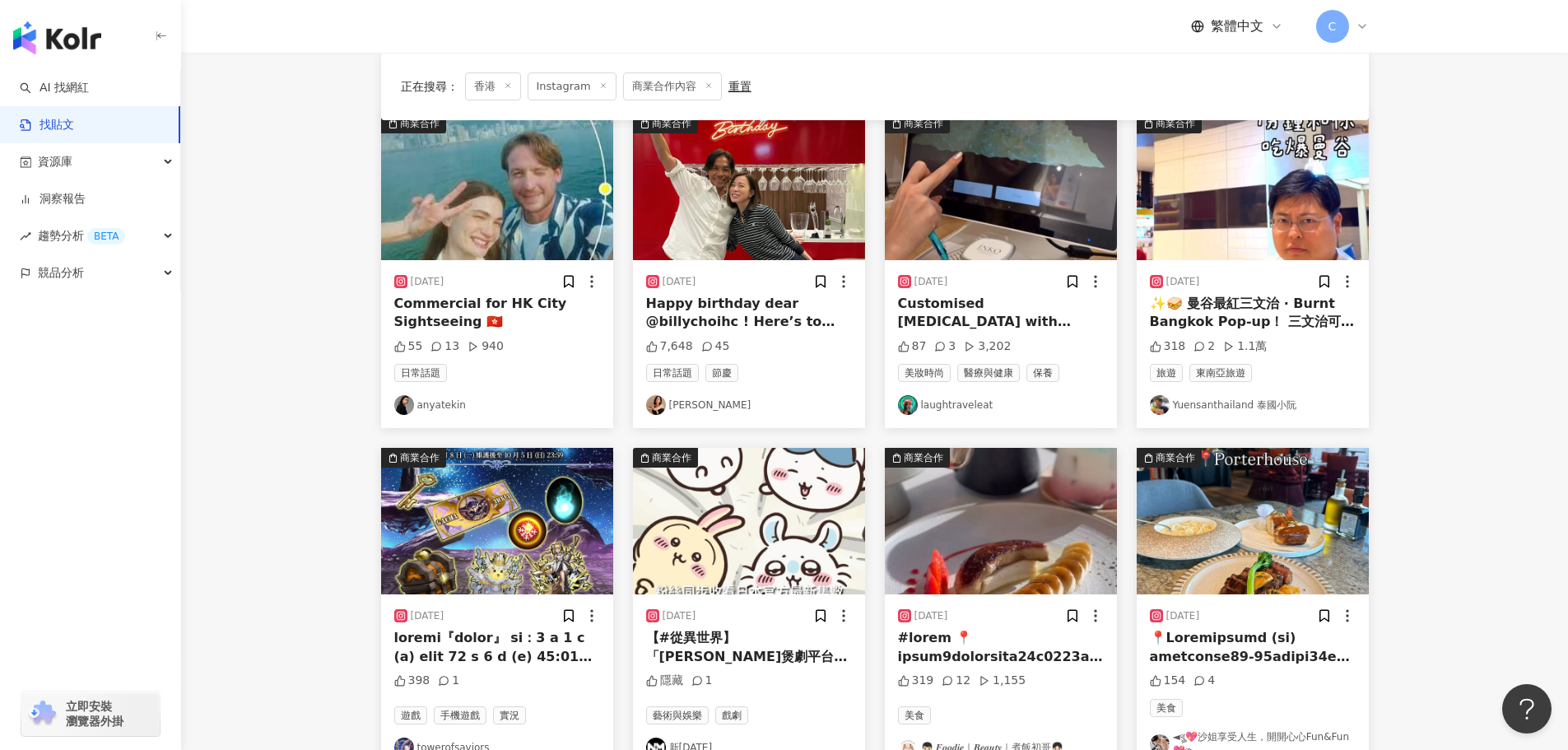
click at [1206, 234] on img "button" at bounding box center [1253, 187] width 232 height 147
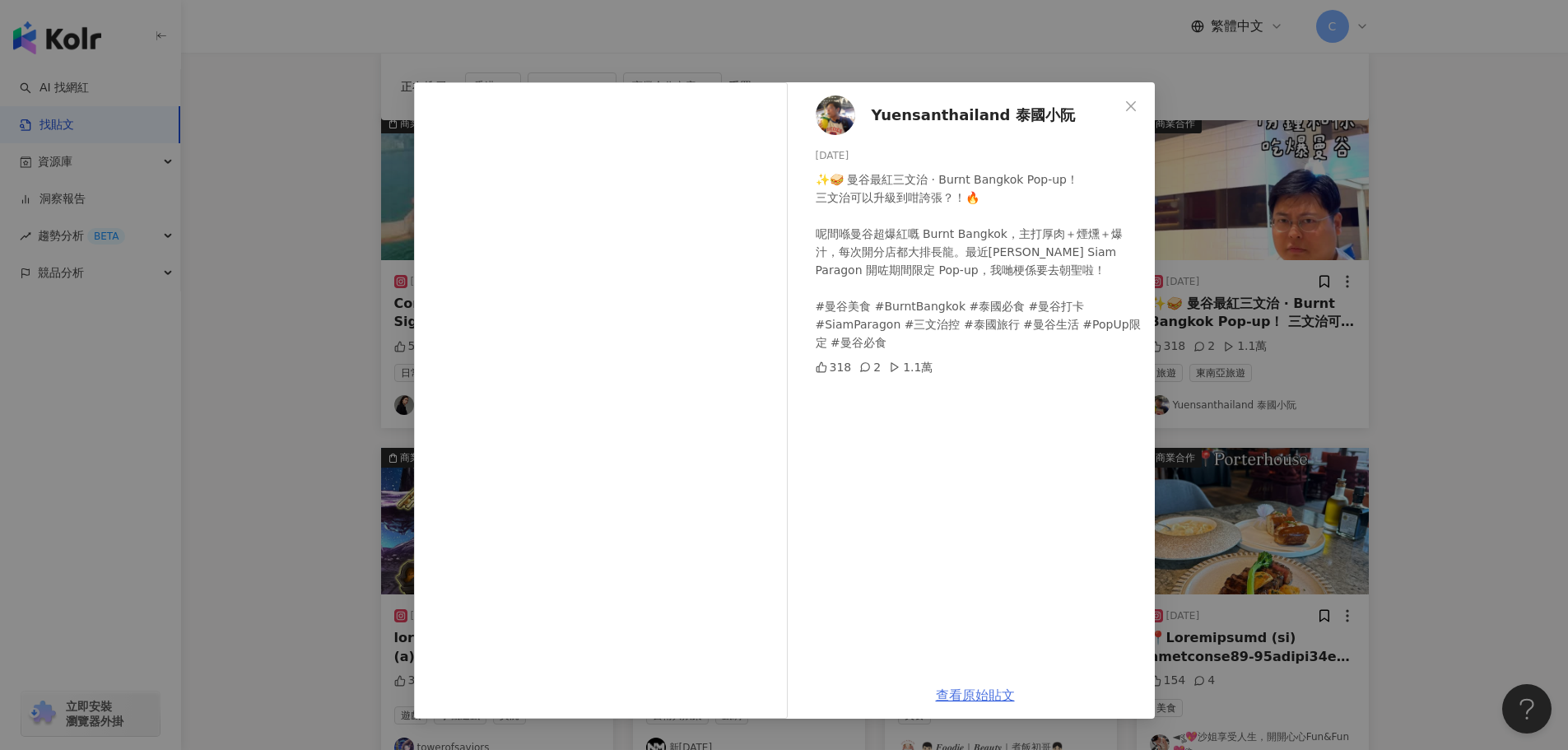
click at [957, 698] on link "查看原始貼文" at bounding box center [976, 695] width 79 height 16
click at [1306, 215] on div "Yuensanthailand 泰國小阮 2025/9/8 ✨🥪 曼谷最紅三文治 · Burnt Bangkok Pop-up！ 三文治可以升級到咁誇張？！🔥…" at bounding box center [784, 375] width 1568 height 750
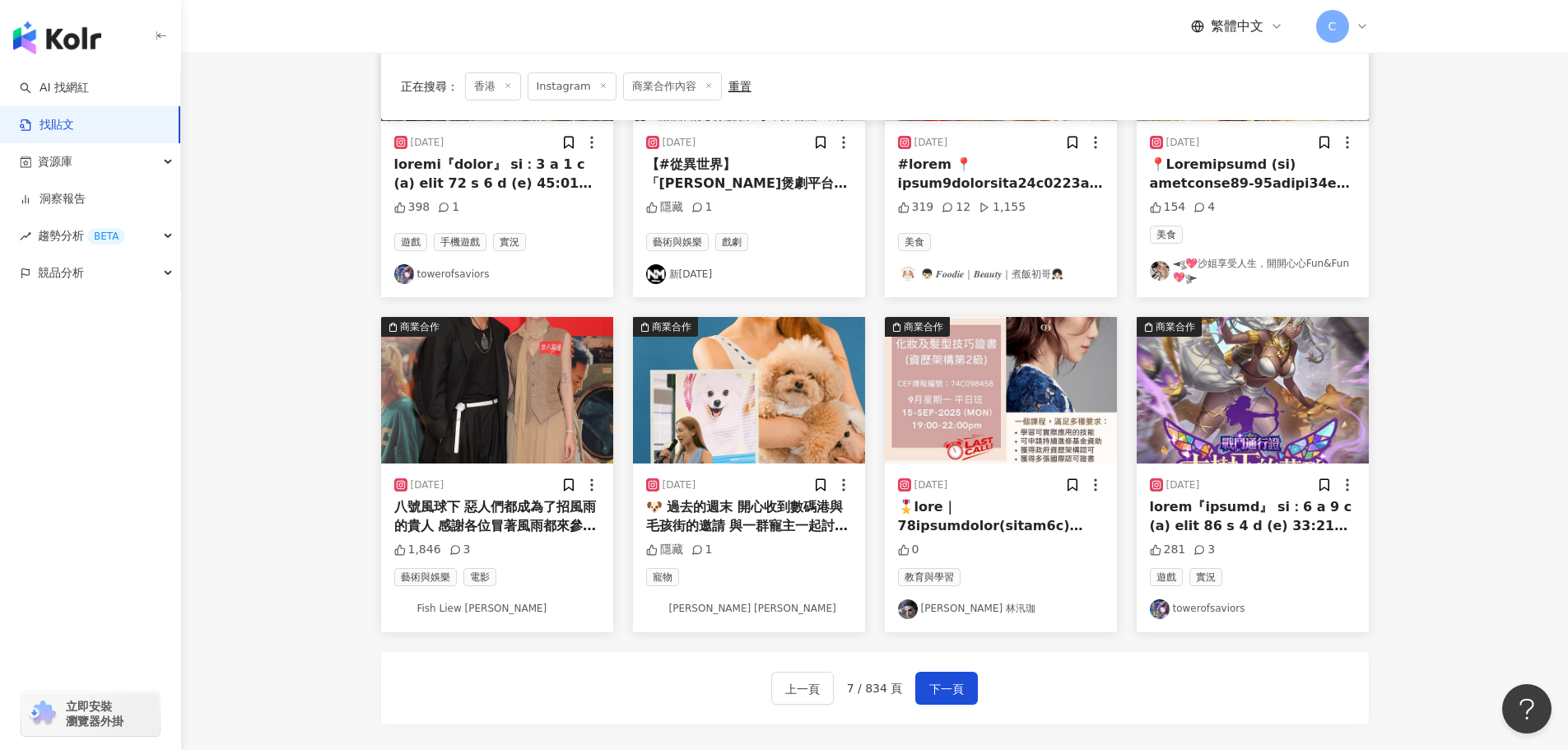
scroll to position [836, 0]
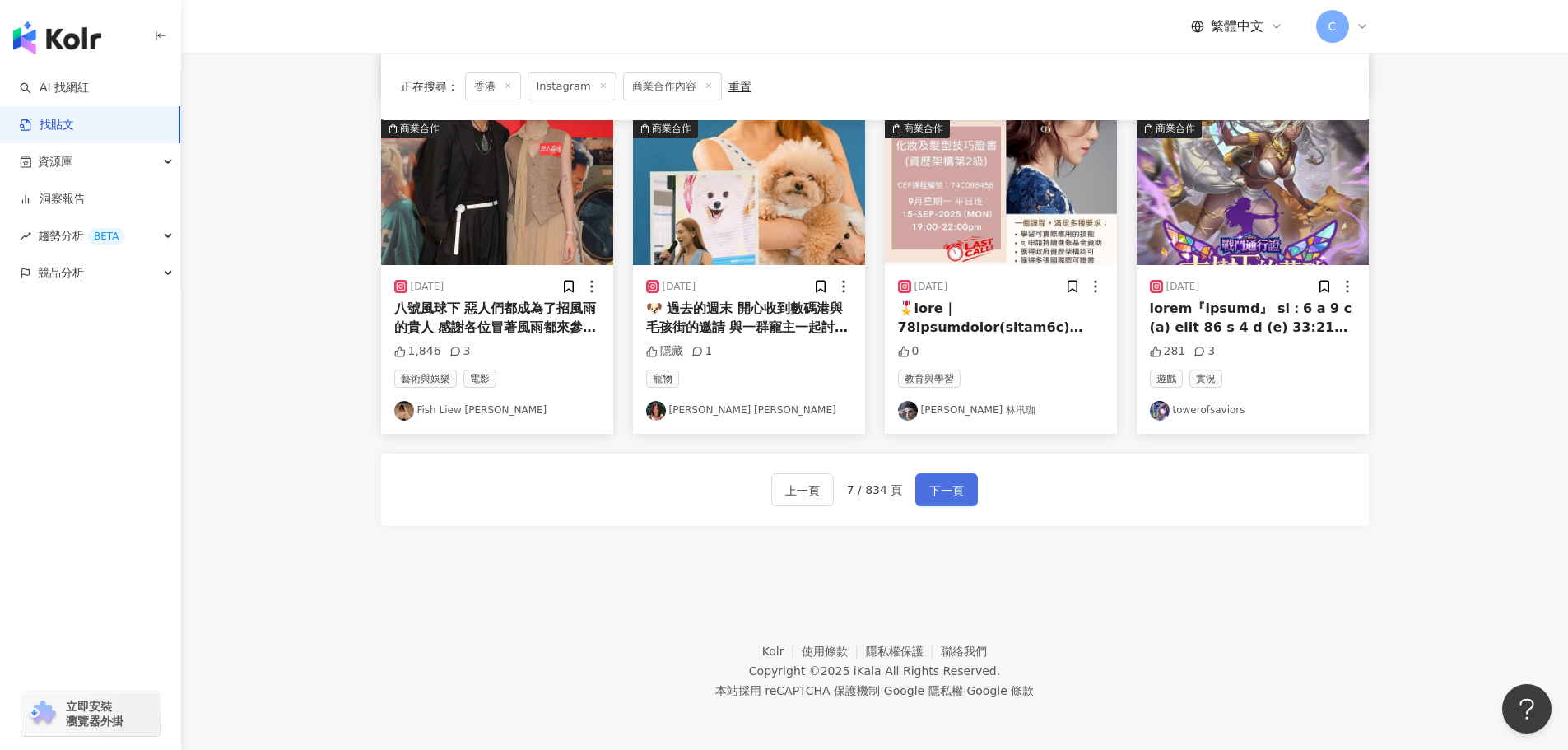
click at [961, 490] on span "下一頁" at bounding box center [947, 490] width 35 height 20
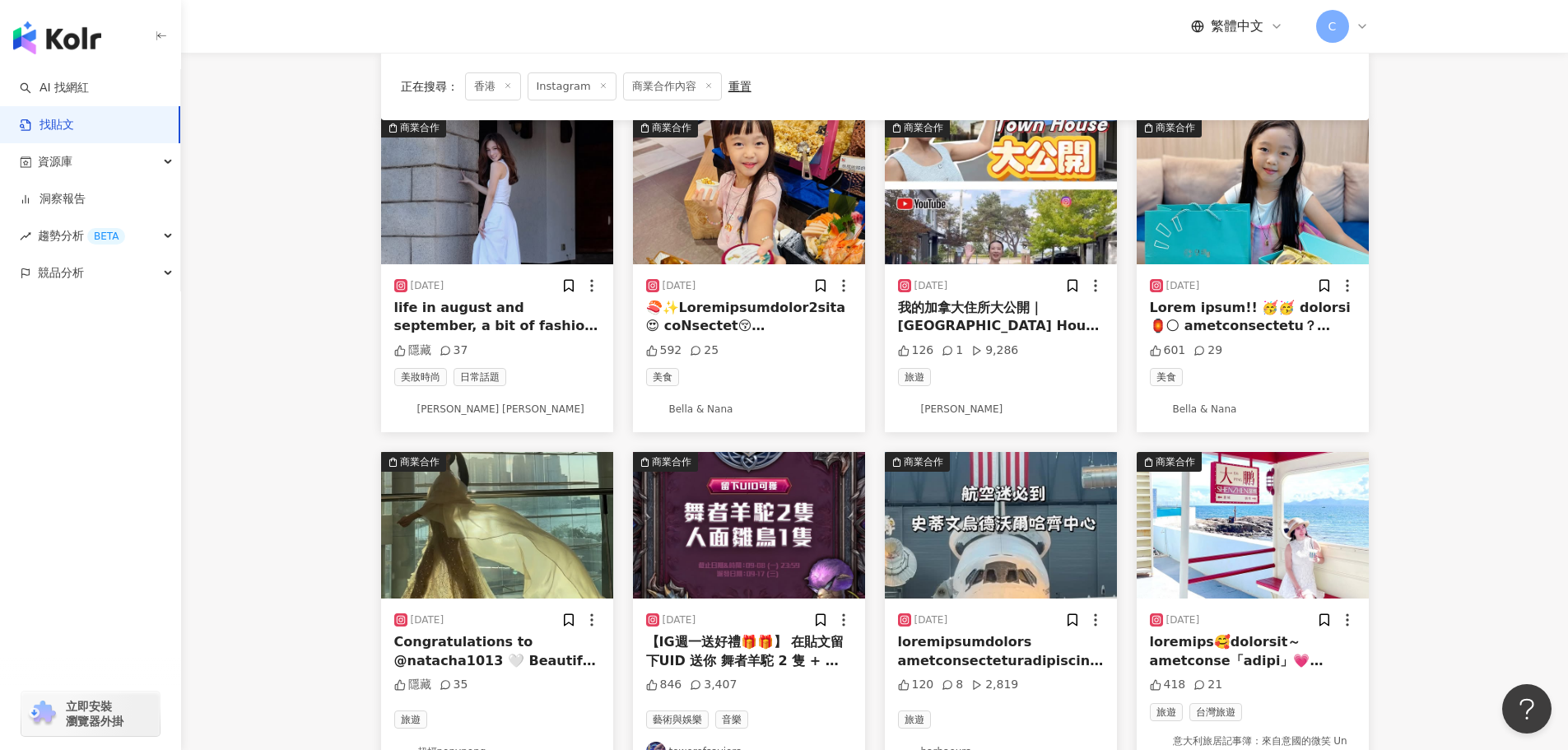
scroll to position [0, 0]
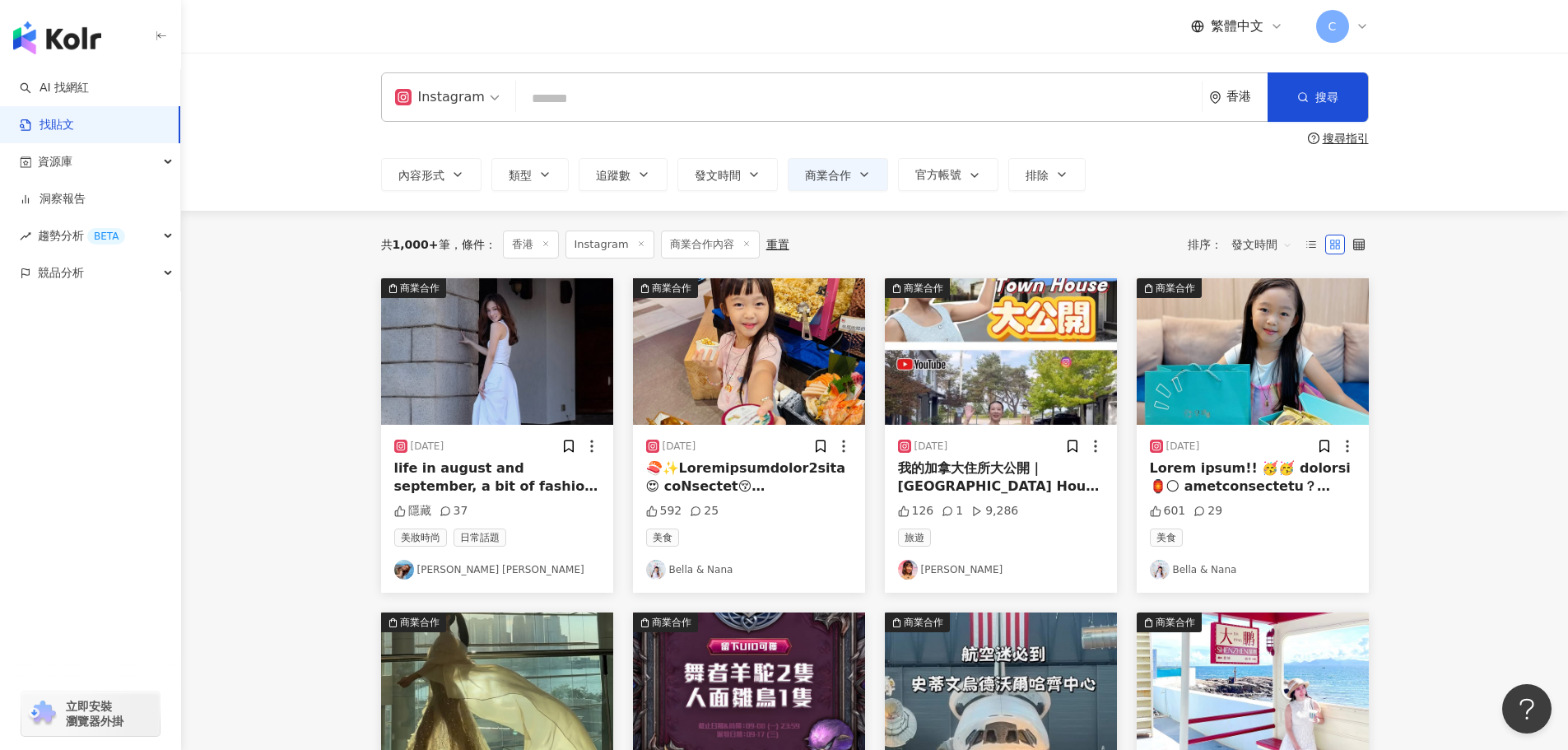
click at [463, 475] on div "life in august and september, a bit of fashion, food, teeth and mood 🍞❤️ 1,2: c…" at bounding box center [496, 477] width 205 height 37
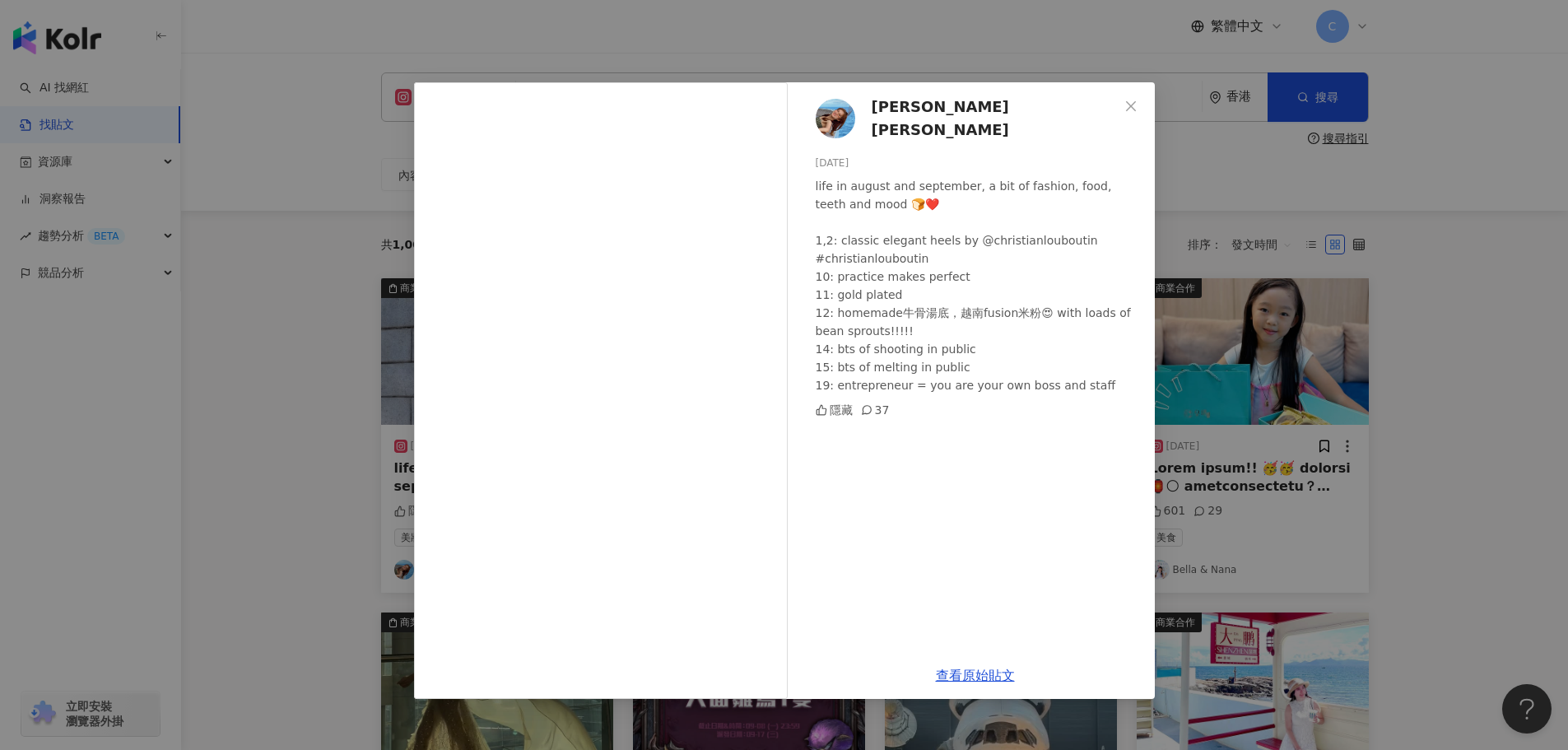
click at [326, 532] on div "Amber Tang 鄧卓殷 2025/9/8 life in august and september, a bit of fashion, food, t…" at bounding box center [784, 375] width 1568 height 750
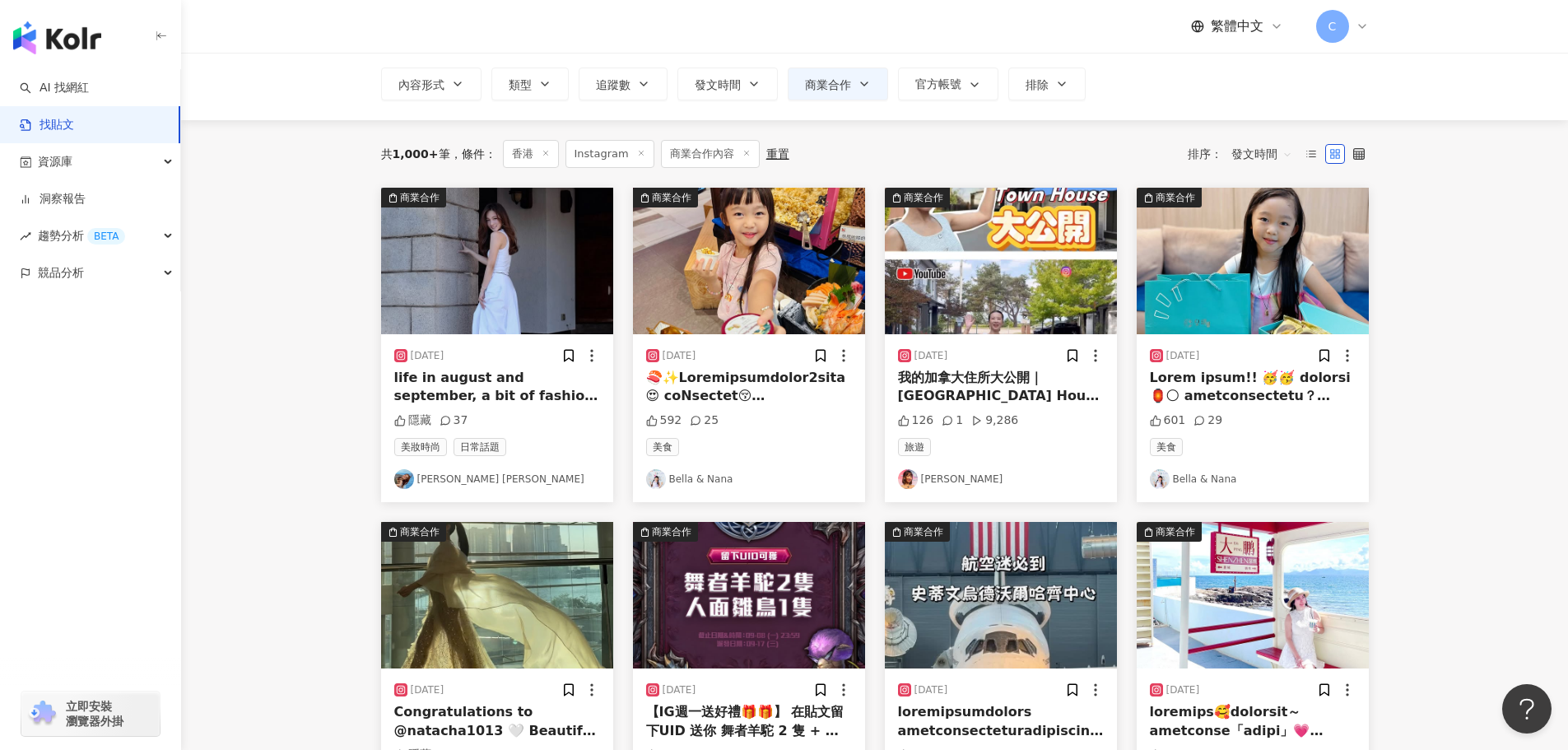
scroll to position [165, 0]
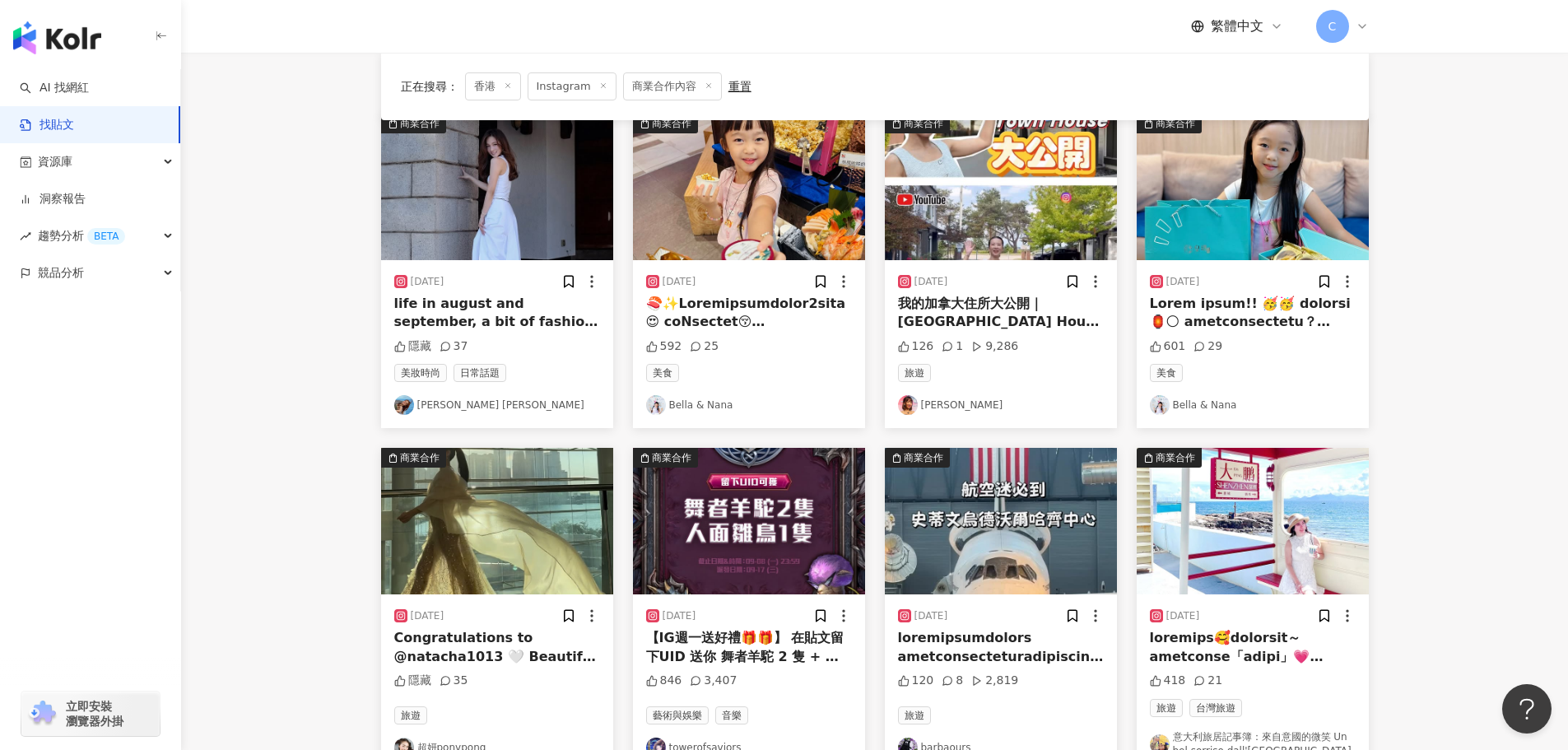
click at [1011, 200] on img "button" at bounding box center [1001, 187] width 232 height 147
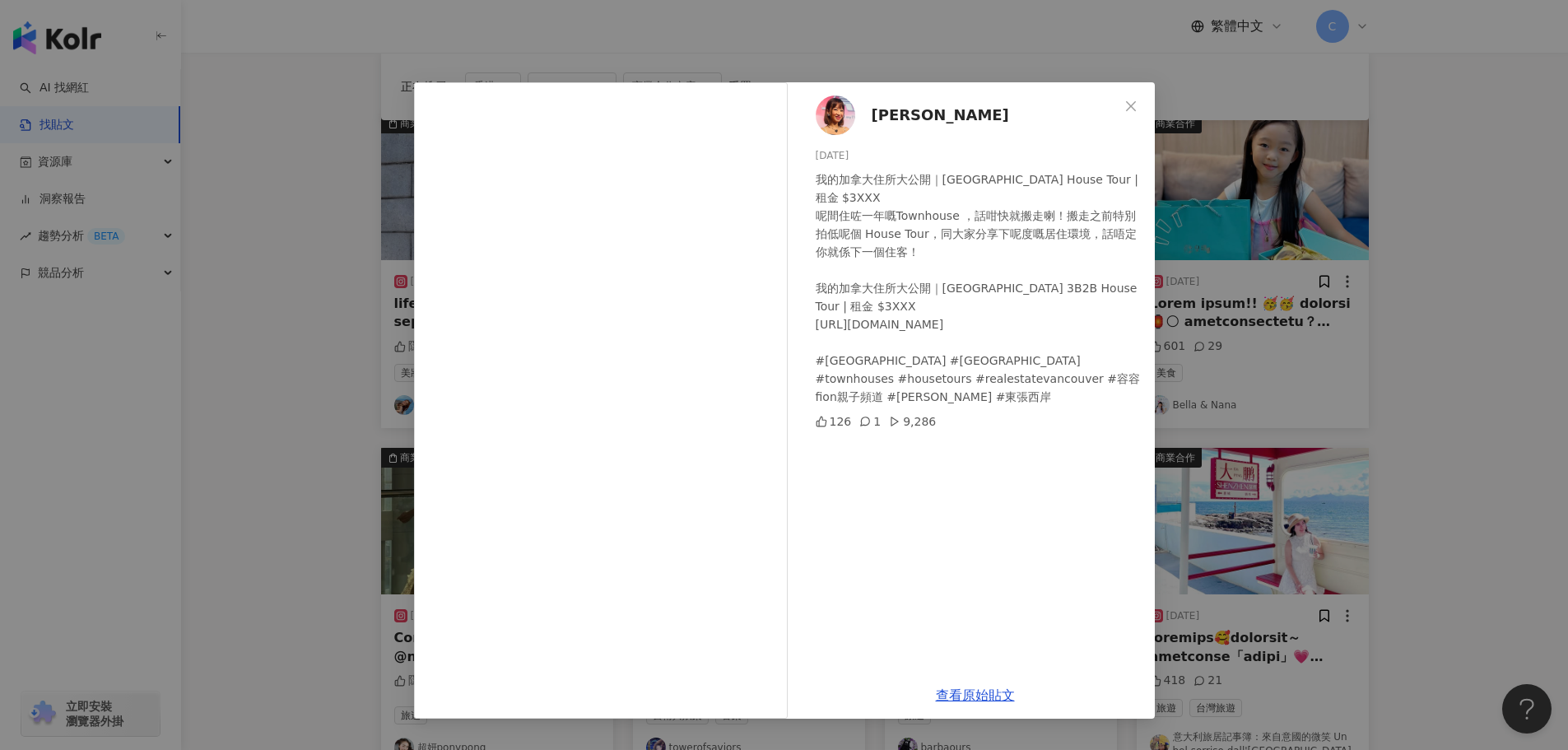
click at [288, 468] on div "容羨媛 Fion 2025/9/8 我的加拿大住所大公開｜Richmond Townhouse 3B2B House Tour | 租金 $3XXX 呢間住咗…" at bounding box center [784, 375] width 1568 height 750
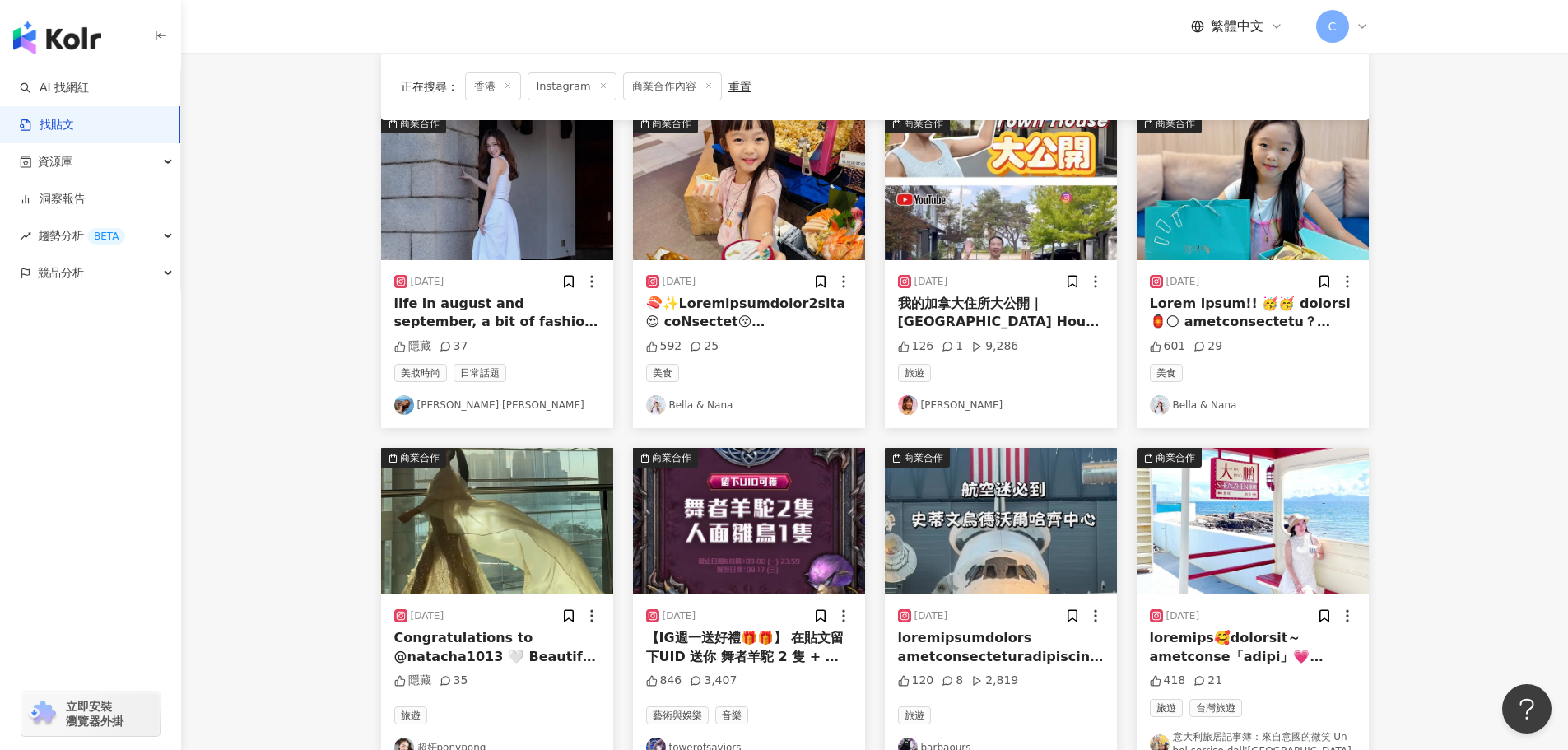
click at [1056, 198] on img "button" at bounding box center [1001, 187] width 232 height 147
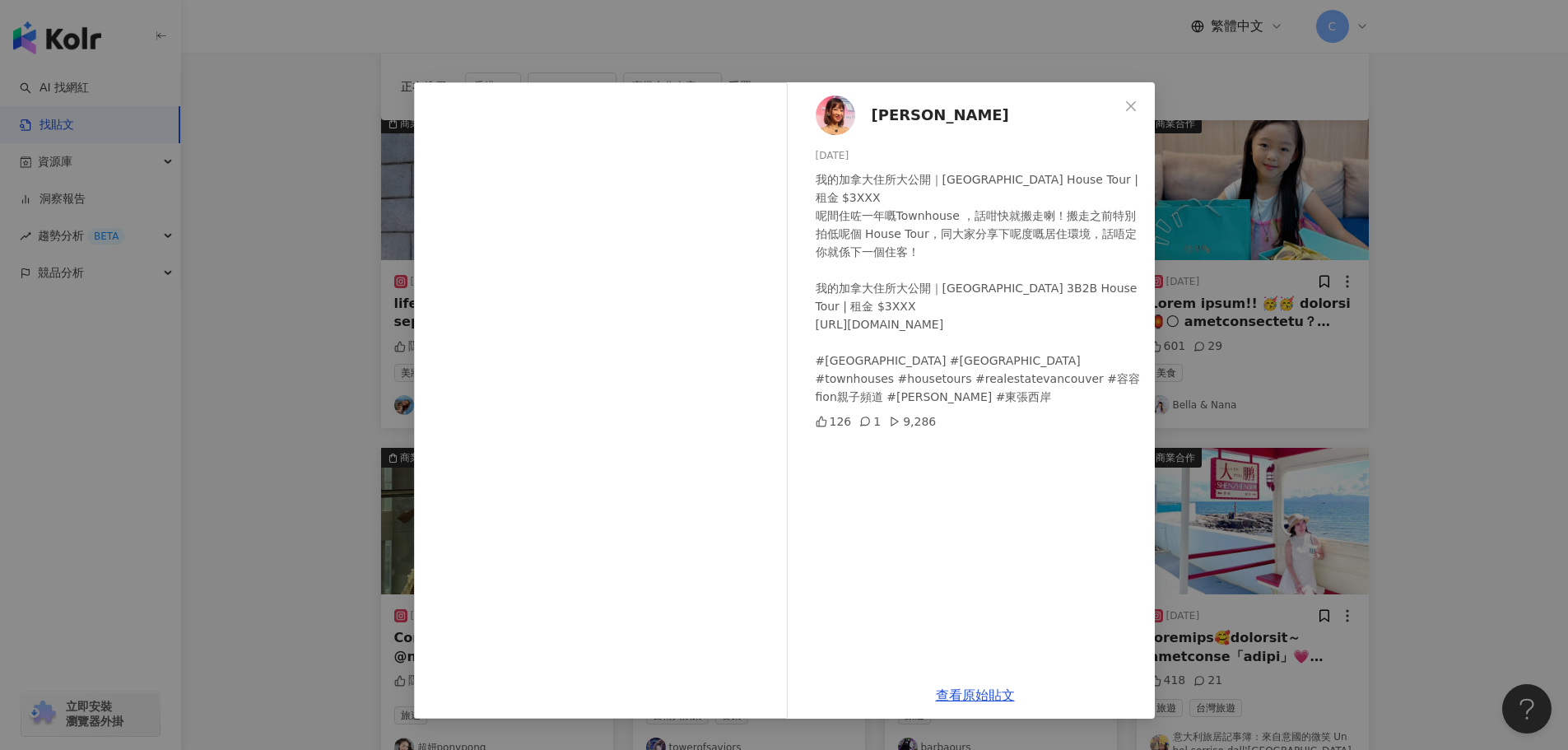
click at [985, 680] on div "查看原始貼文" at bounding box center [976, 694] width 359 height 47
click at [983, 694] on link "查看原始貼文" at bounding box center [976, 695] width 79 height 16
click at [1360, 399] on div "容羨媛 Fion 2025/9/8 我的加拿大住所大公開｜Richmond Townhouse 3B2B House Tour | 租金 $3XXX 呢間住咗…" at bounding box center [784, 375] width 1568 height 750
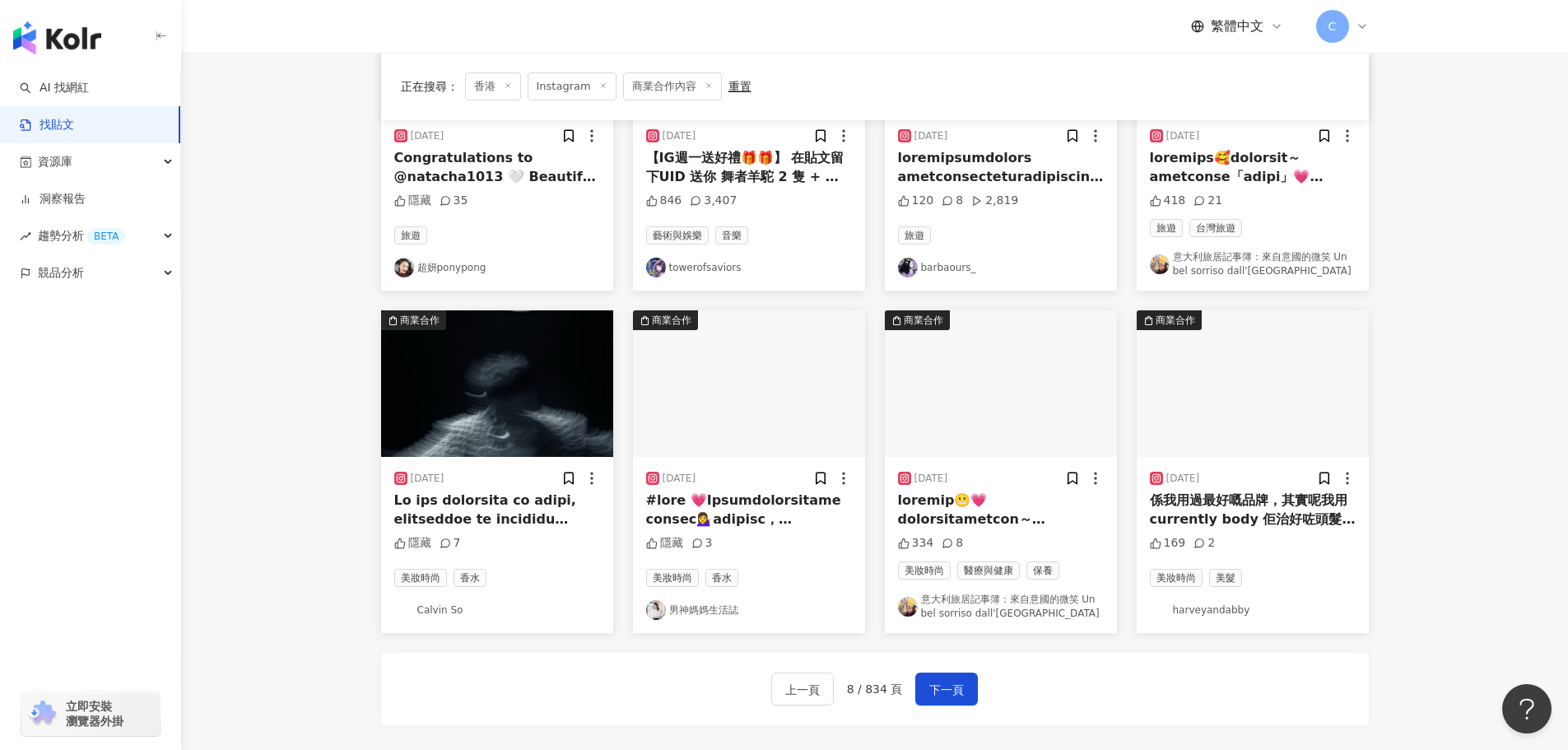
scroll to position [659, 0]
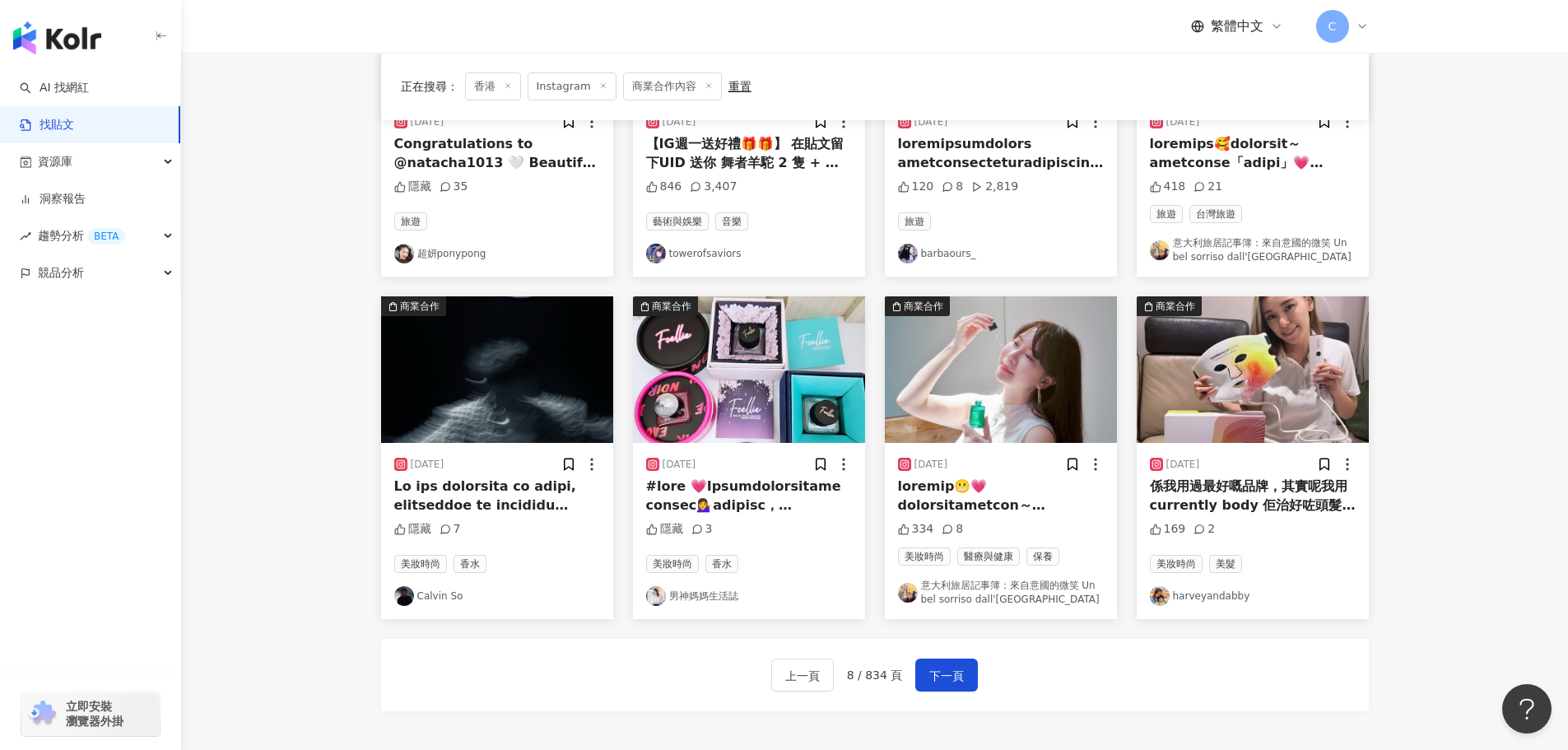
click at [1438, 361] on main "Instagram 香港 搜尋 searchOperator 插入語法 完全符合 "" 聯集 OR 交集 AND 排除 - 群組 {} 搜尋指引 內容形式 類…" at bounding box center [875, 72] width 1387 height 1358
click at [932, 369] on img "button" at bounding box center [1001, 370] width 232 height 147
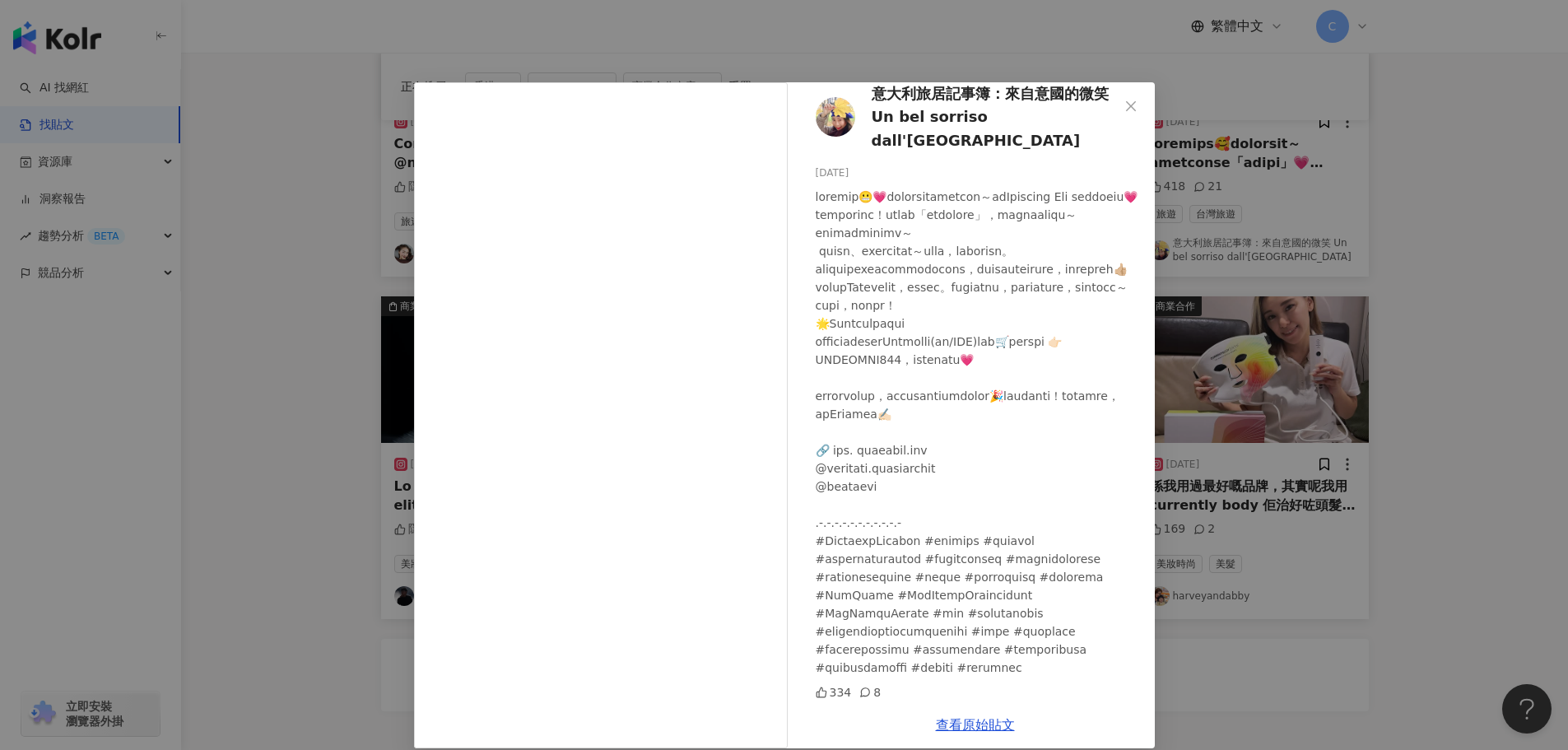
scroll to position [26, 0]
click at [963, 717] on link "查看原始貼文" at bounding box center [976, 725] width 79 height 16
click at [1346, 180] on div "意大利旅居記事簿：來自意國的微笑 Un bel sorriso dall'Italia 2025/9/8 334 8 查看原始貼文" at bounding box center [784, 375] width 1568 height 750
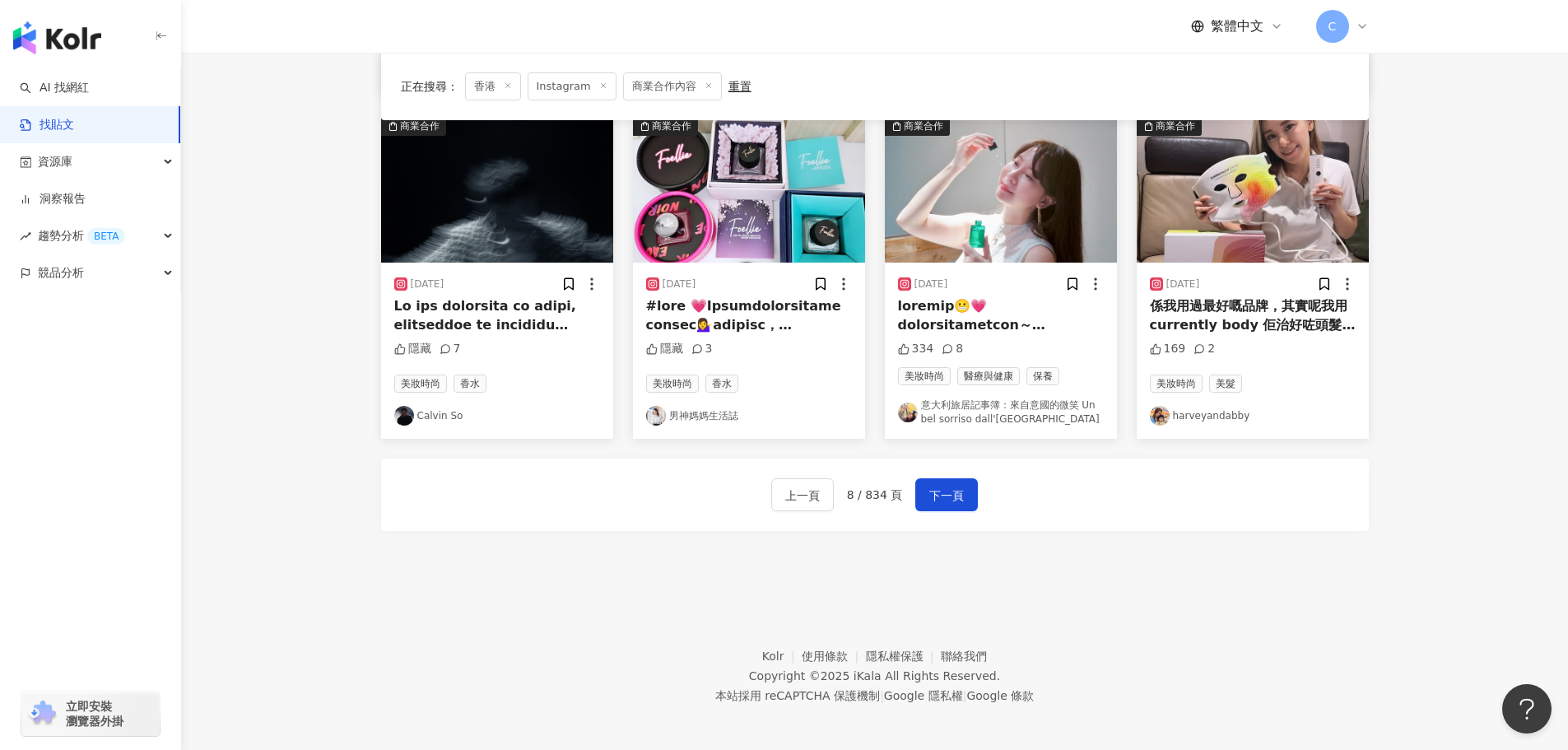
scroll to position [843, 0]
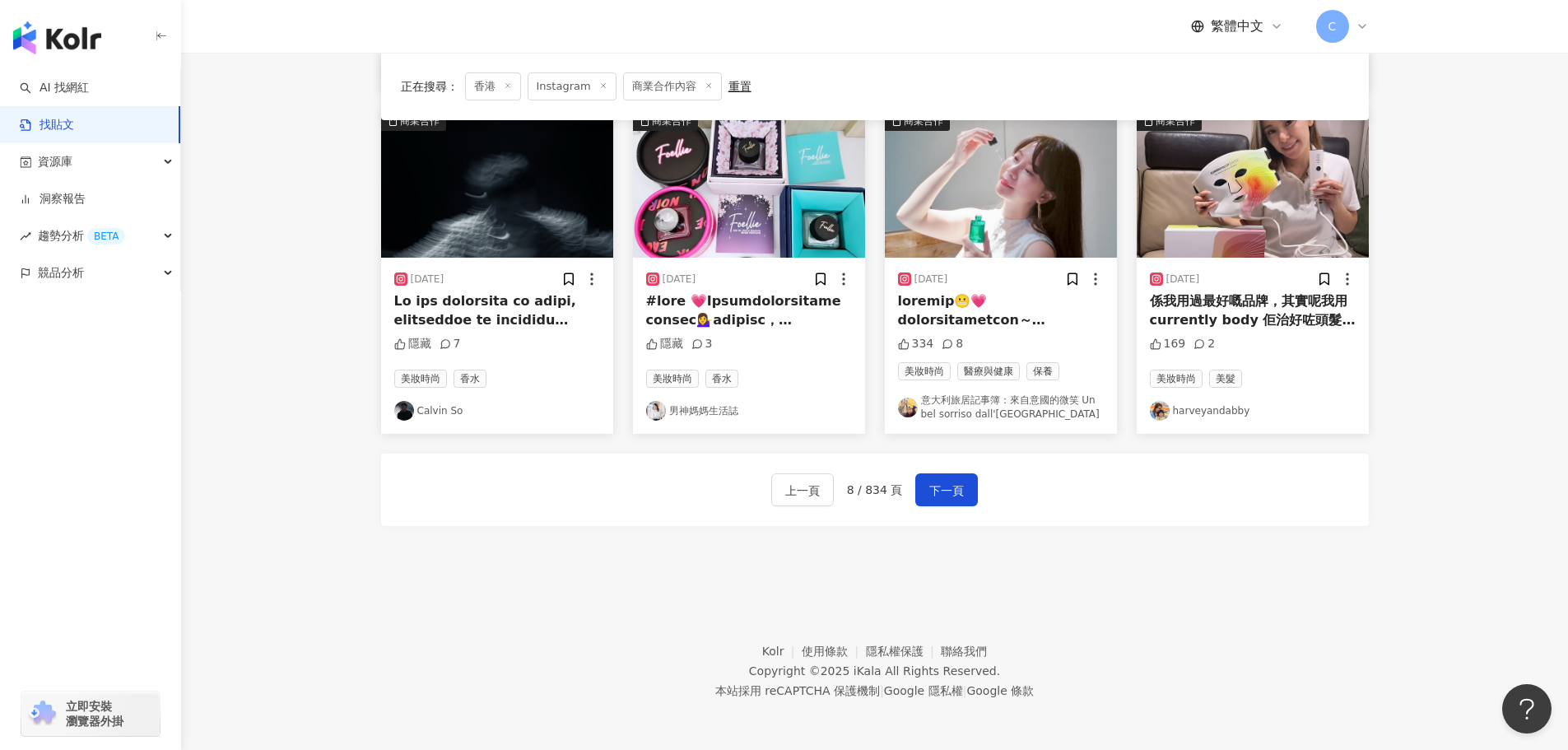
click at [1250, 229] on img "button" at bounding box center [1253, 185] width 232 height 147
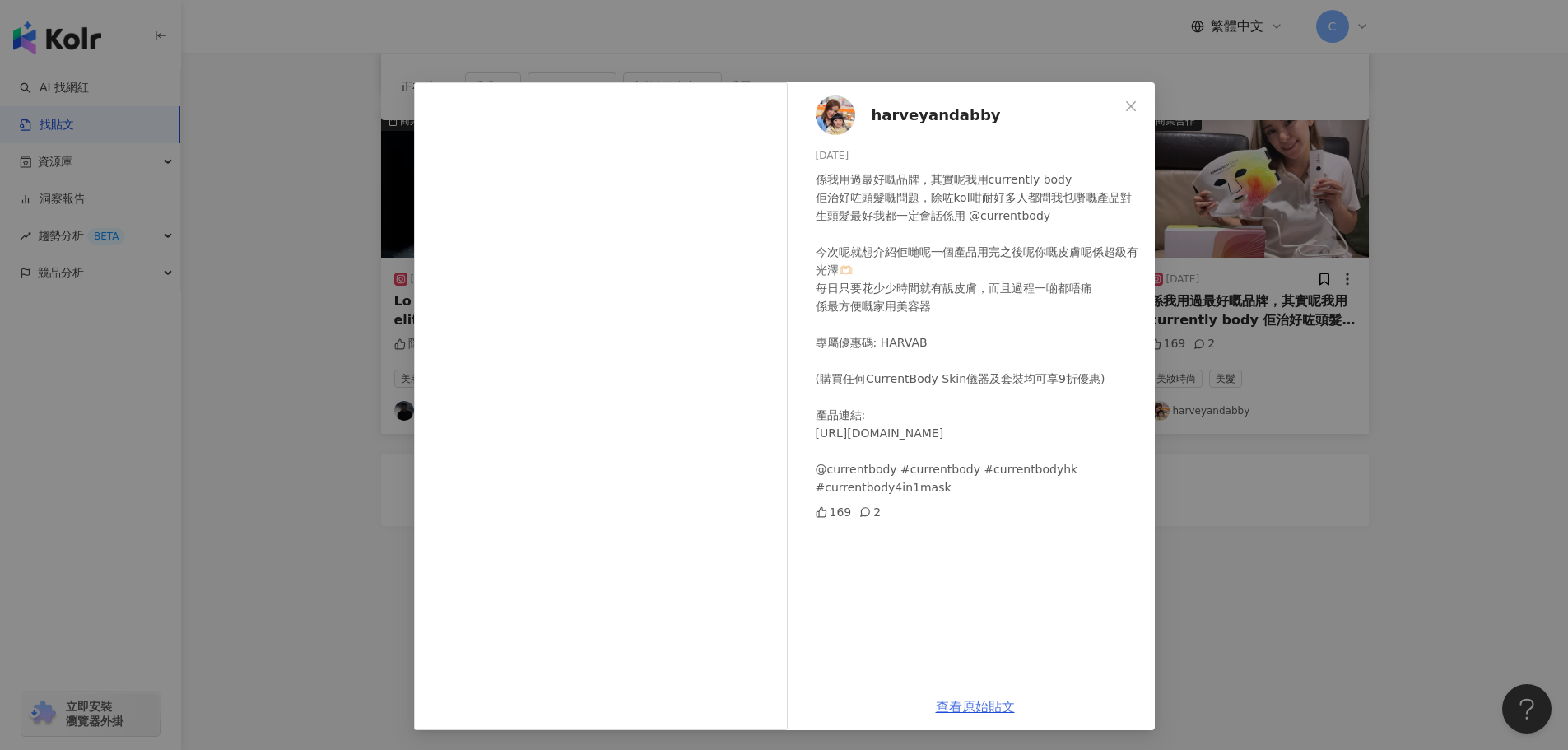
click at [990, 712] on link "查看原始貼文" at bounding box center [976, 706] width 79 height 16
drag, startPoint x: 1343, startPoint y: 264, endPoint x: 1304, endPoint y: 349, distance: 93.5
click at [1341, 264] on div "harveyandabby 2025/9/8 係我用過最好嘅品牌，其實呢我用currently body 佢治好咗頭髮嘅問題，除咗kol咁耐好多人都問我乜嘢嘅…" at bounding box center [784, 375] width 1568 height 750
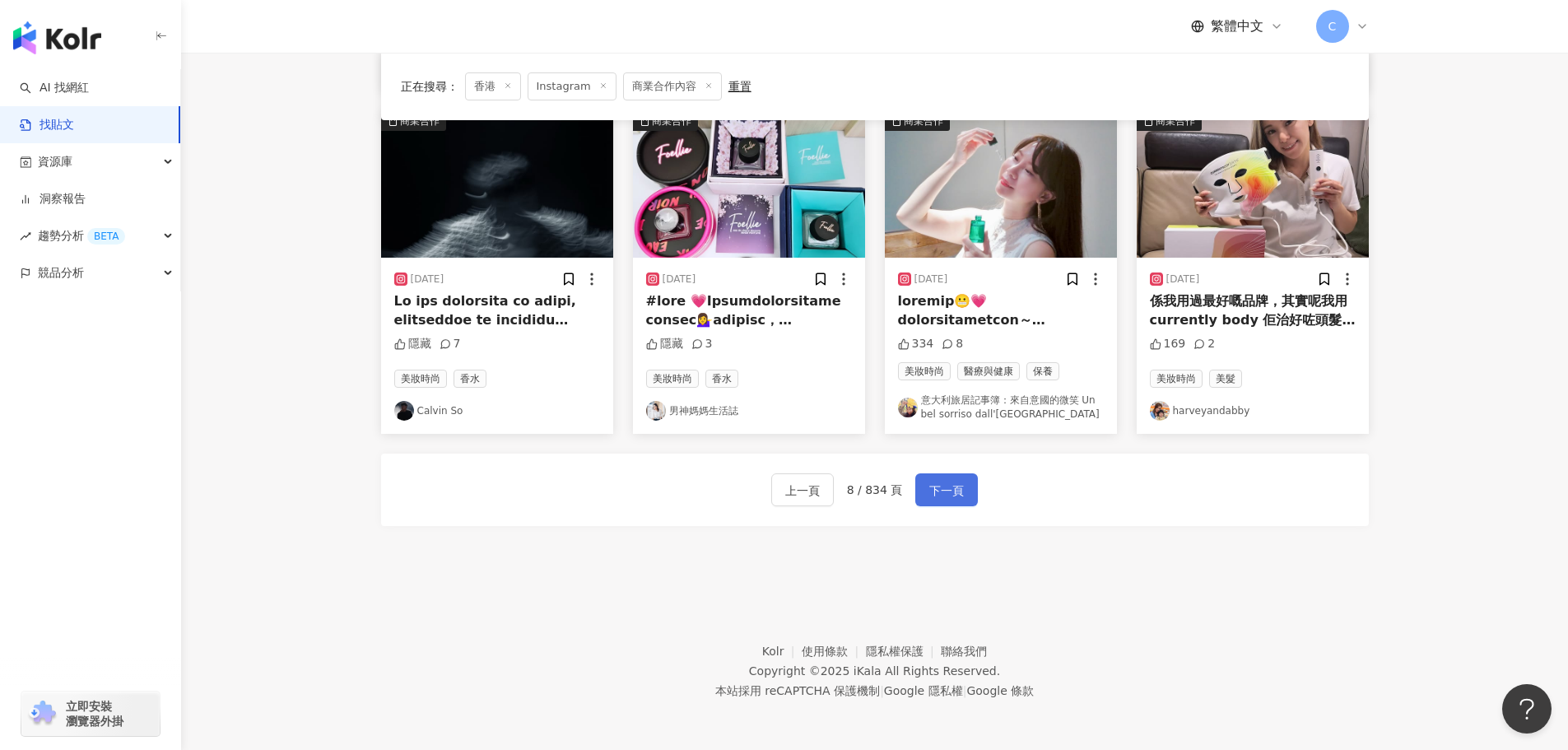
click at [953, 501] on button "下一頁" at bounding box center [946, 489] width 63 height 33
